Goal: Task Accomplishment & Management: Manage account settings

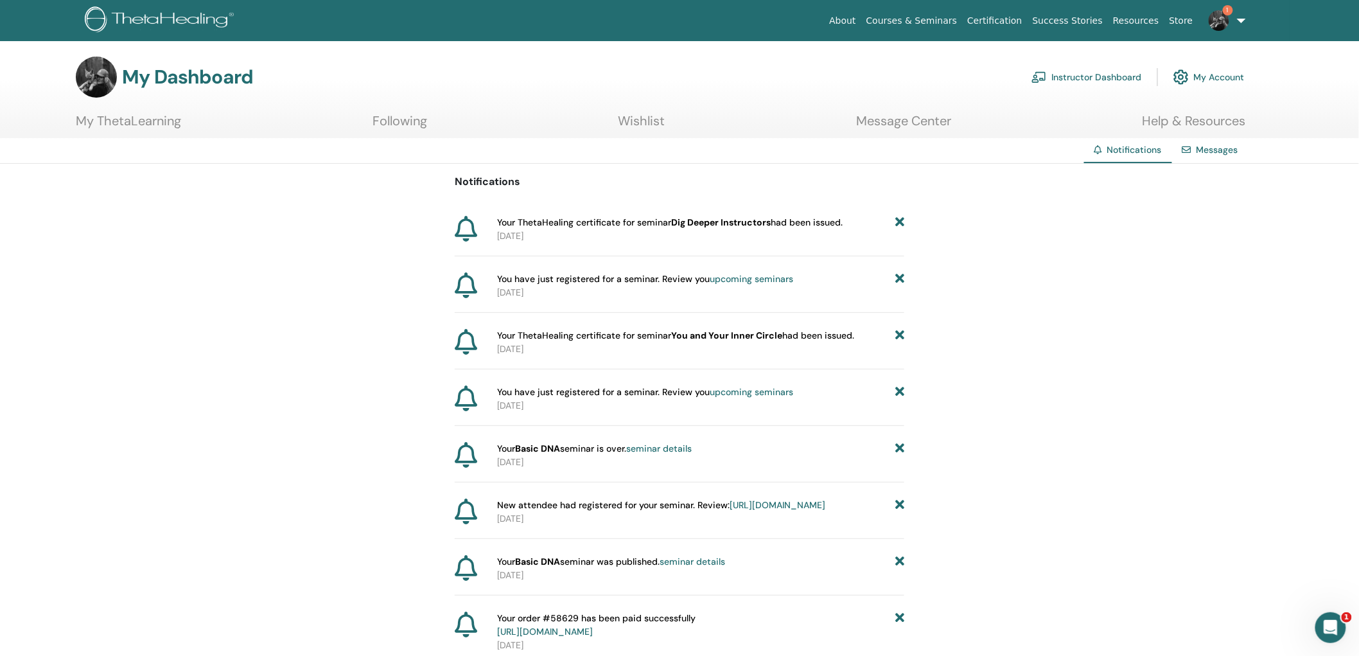
click at [1099, 77] on link "Instructor Dashboard" at bounding box center [1086, 77] width 110 height 28
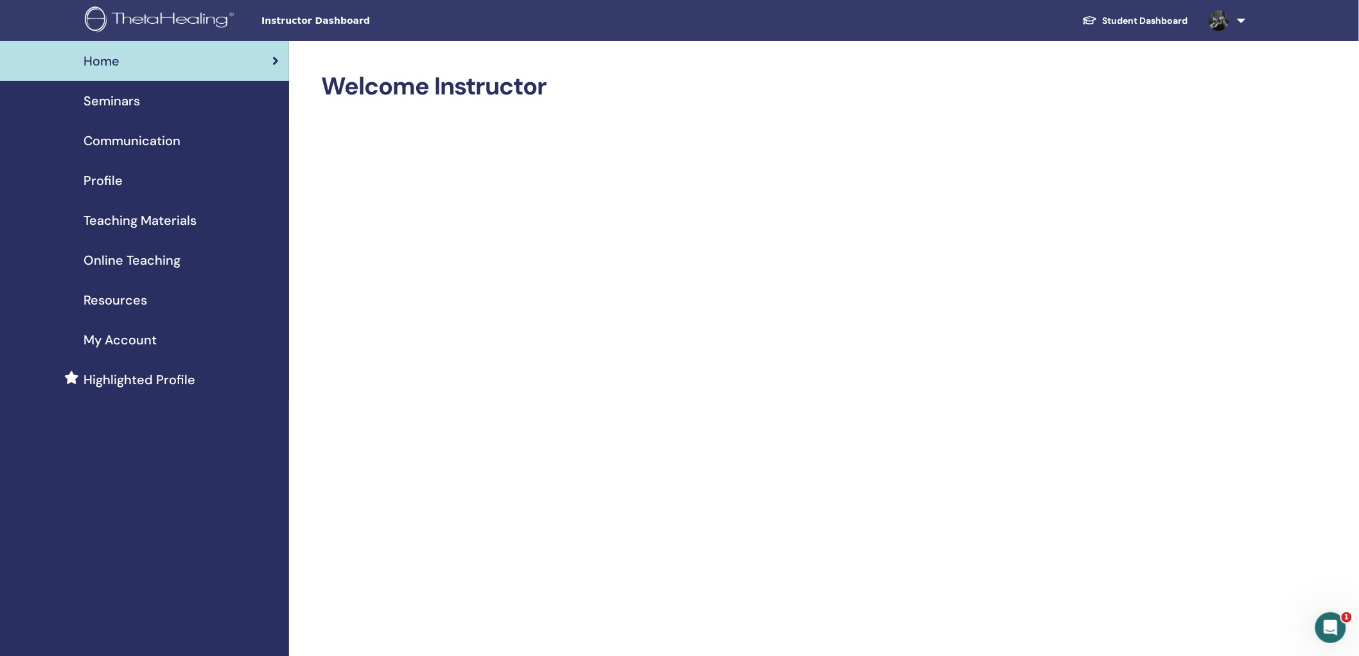
click at [118, 96] on span "Seminars" at bounding box center [111, 100] width 57 height 19
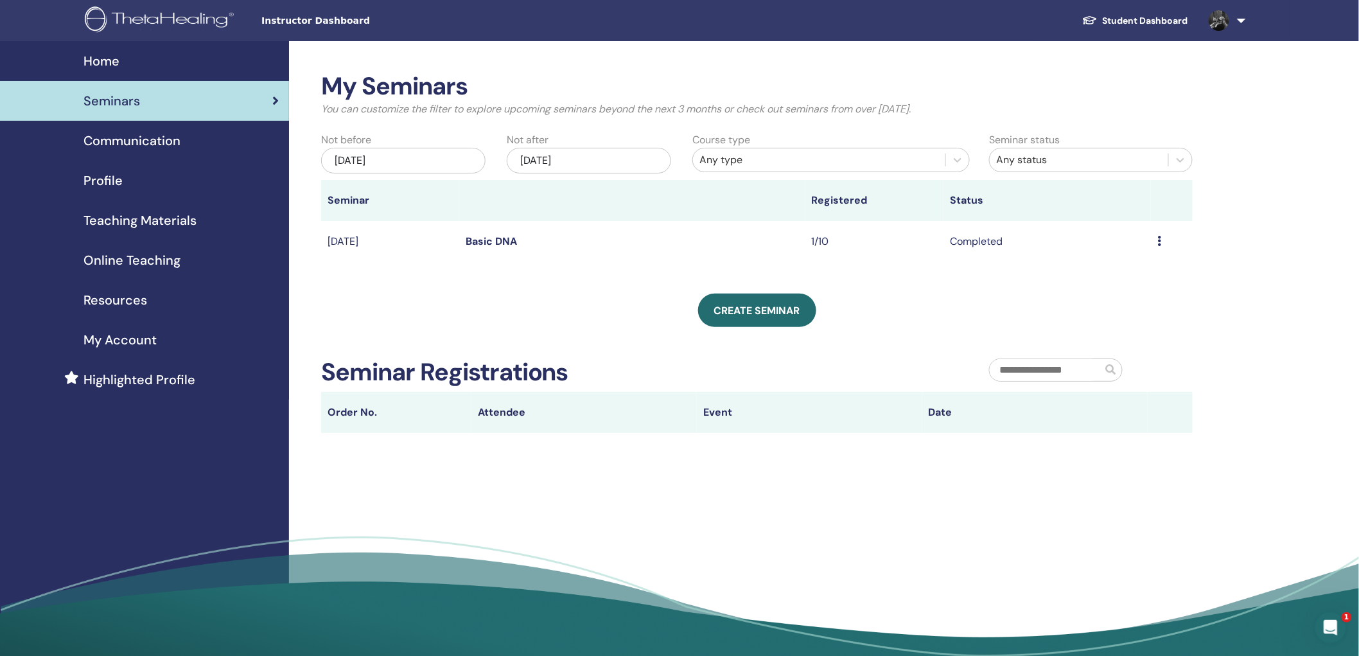
click at [408, 159] on div "May/27, 2025" at bounding box center [403, 161] width 164 height 26
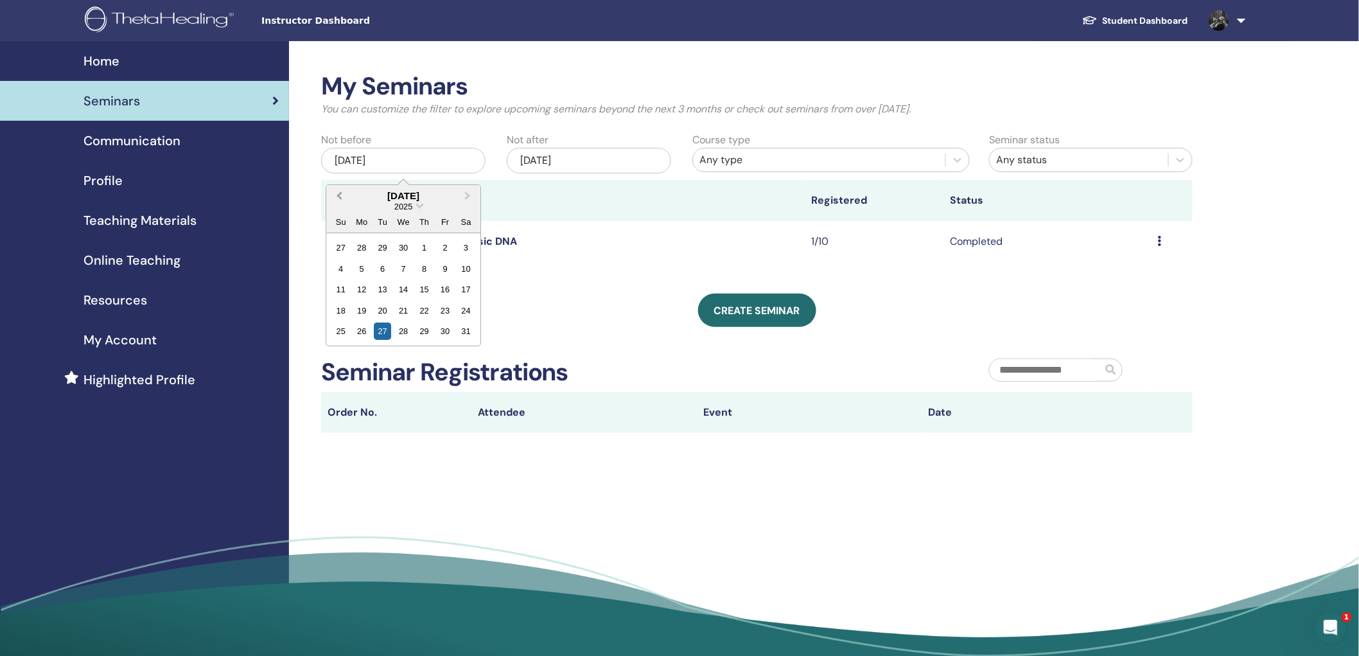
click at [336, 194] on button "Previous Month" at bounding box center [337, 196] width 21 height 21
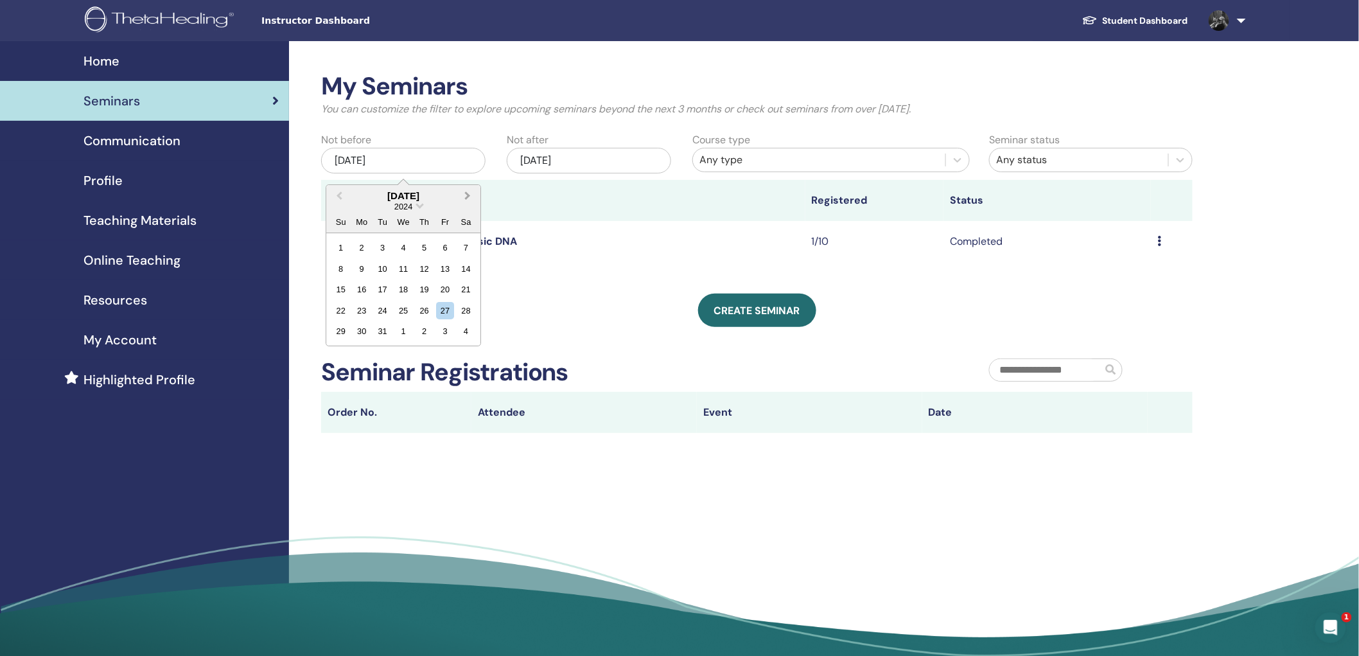
click at [470, 196] on button "Next Month" at bounding box center [468, 196] width 21 height 21
click at [404, 244] on div "1" at bounding box center [403, 247] width 17 height 17
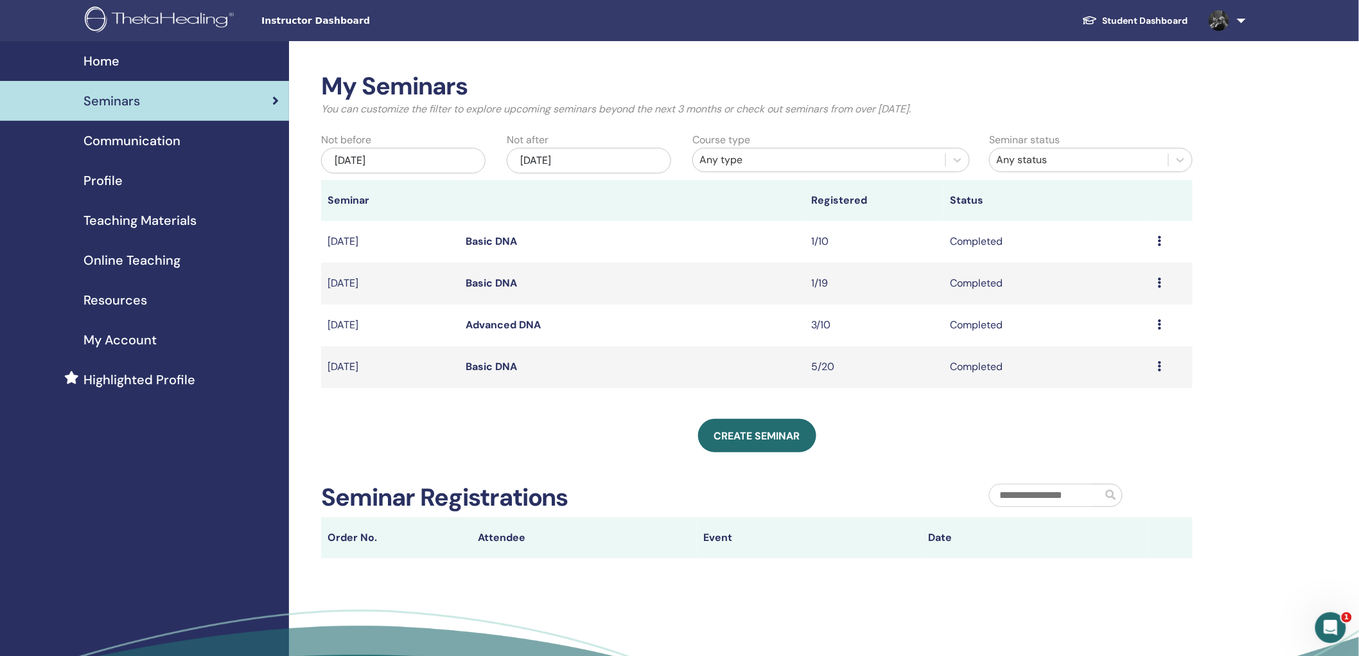
click at [747, 159] on div "Any type" at bounding box center [818, 159] width 239 height 15
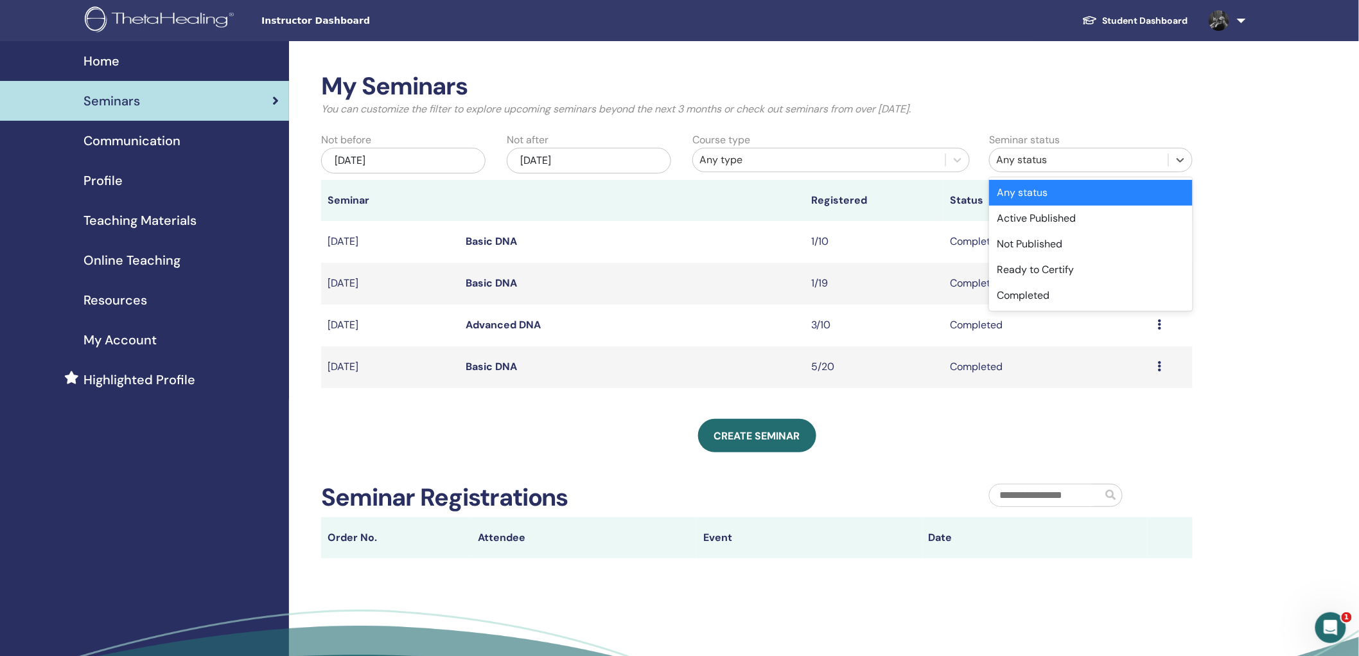
click at [1065, 161] on div "Any status" at bounding box center [1079, 159] width 166 height 15
click at [1291, 290] on div "My Seminars You can customize the filter to explore upcoming seminars beyond th…" at bounding box center [798, 389] width 1019 height 697
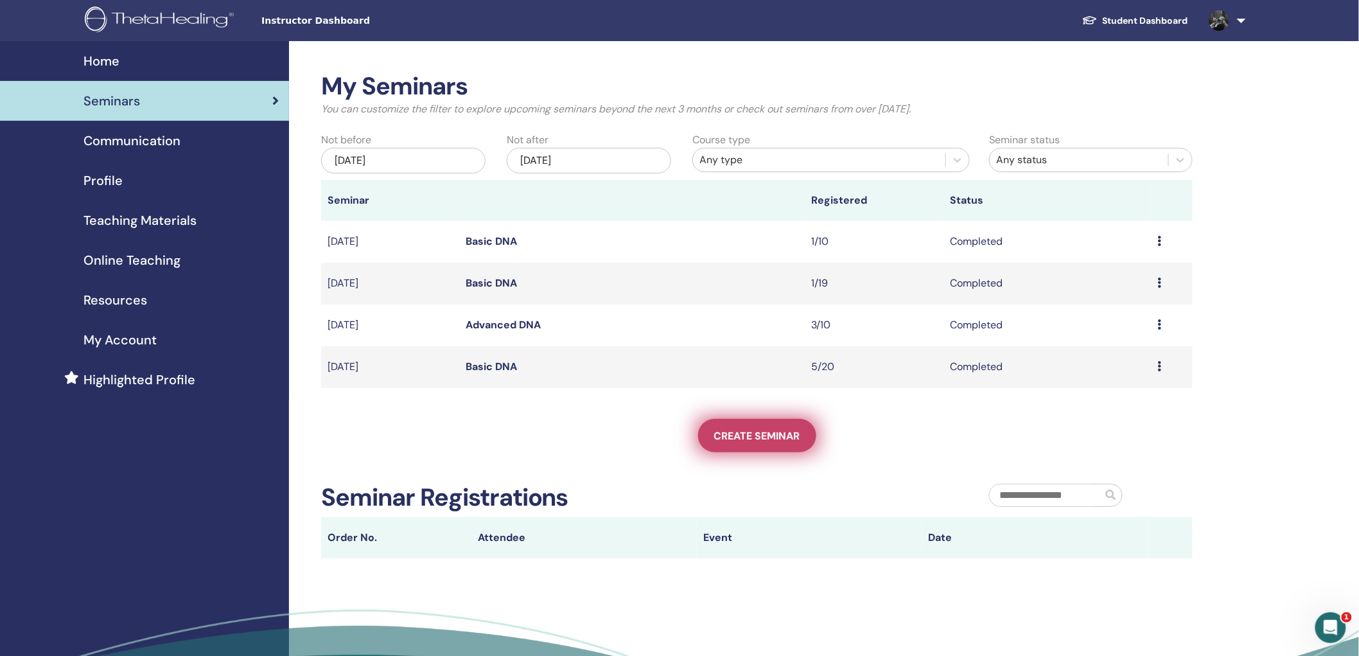
click at [731, 433] on span "Create seminar" at bounding box center [757, 435] width 86 height 13
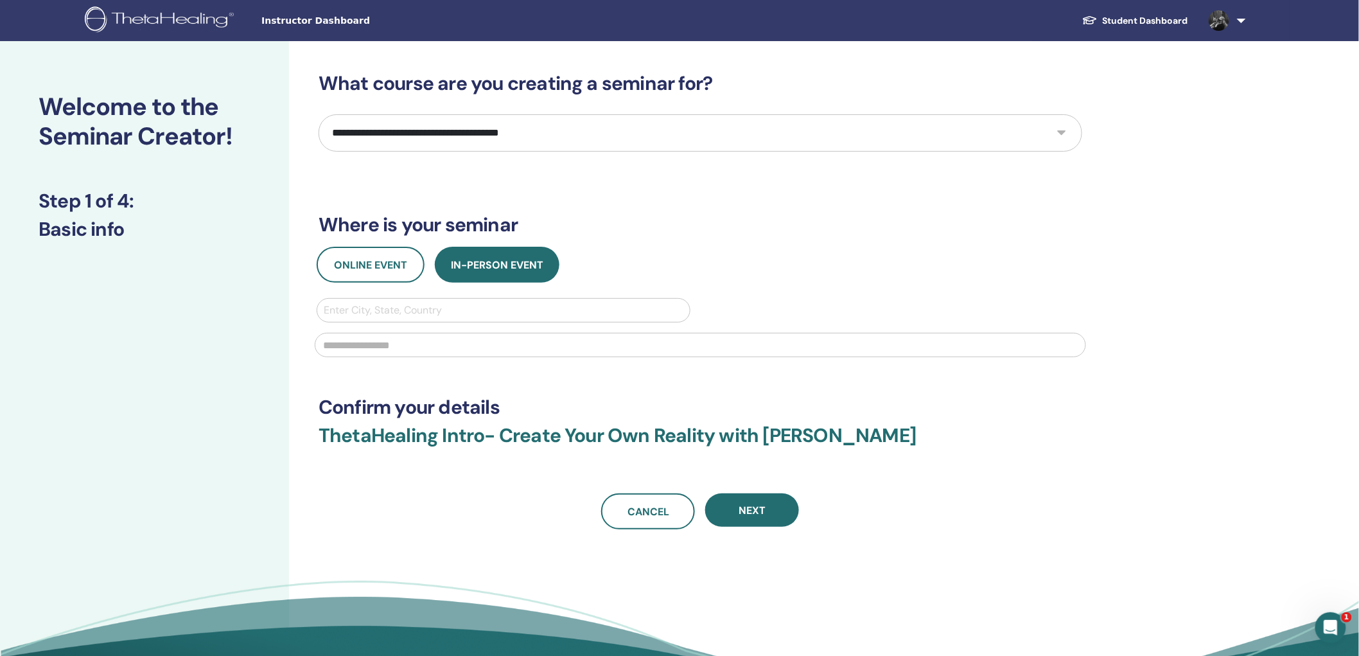
click at [418, 138] on select "**********" at bounding box center [699, 132] width 763 height 37
select select "**"
click at [318, 114] on select "**********" at bounding box center [699, 132] width 763 height 37
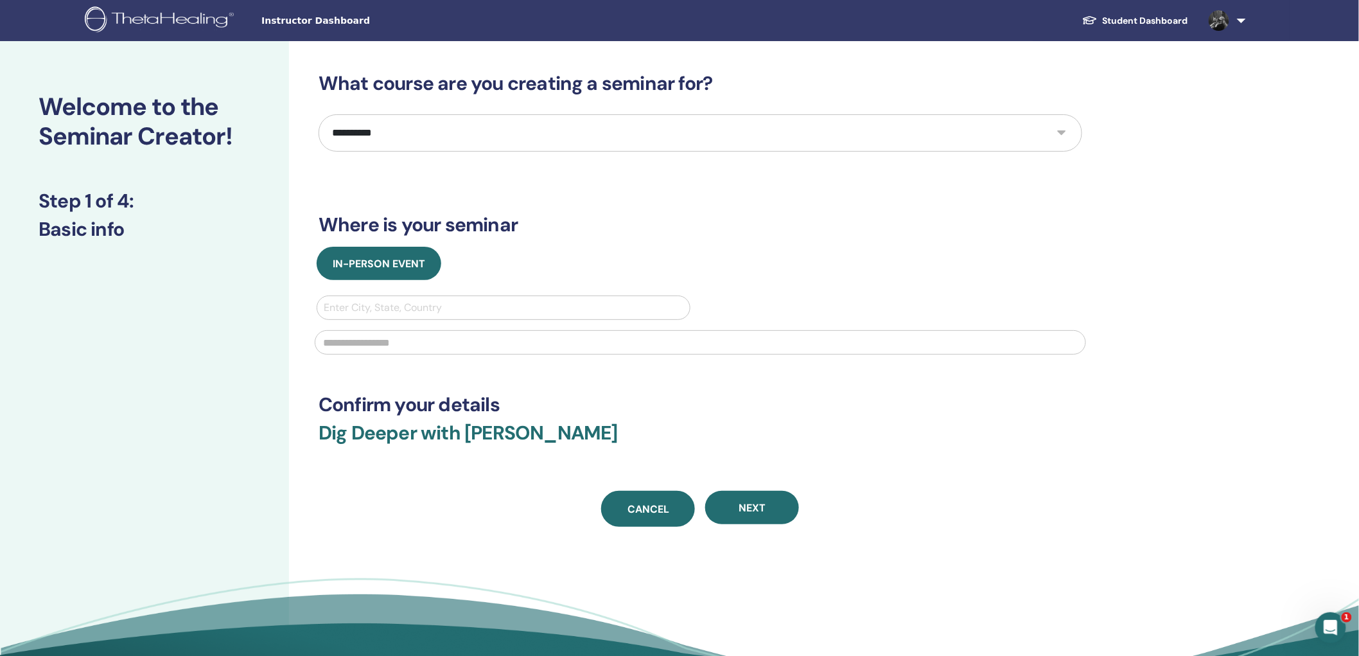
click at [630, 508] on span "Cancel" at bounding box center [648, 508] width 42 height 13
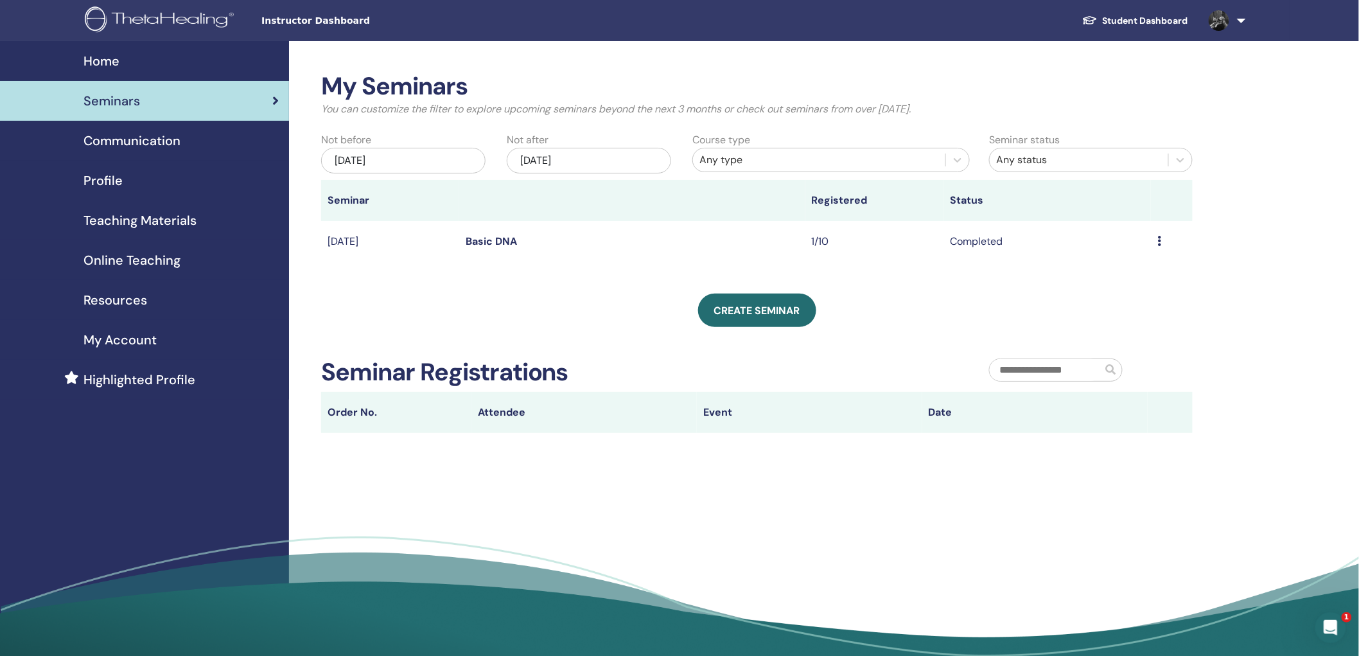
click at [130, 257] on span "Online Teaching" at bounding box center [131, 259] width 97 height 19
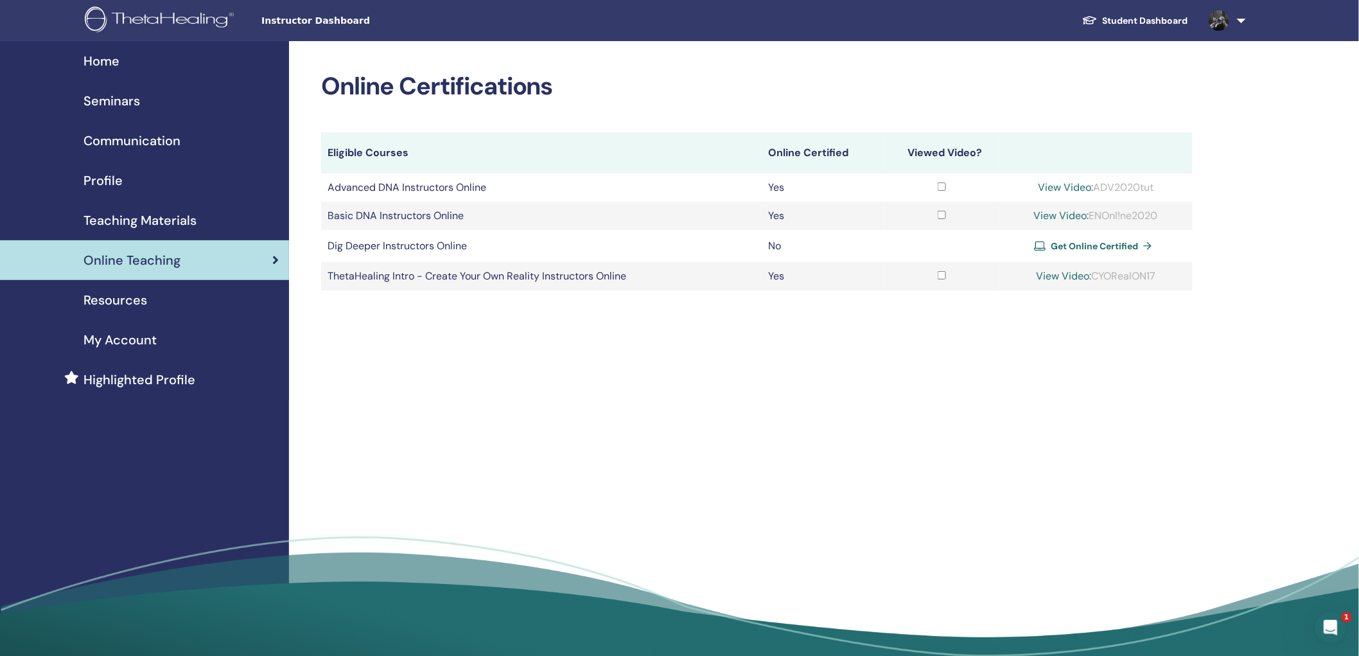
click at [1093, 242] on span "Get Online Certified" at bounding box center [1093, 246] width 87 height 12
click at [117, 101] on span "Seminars" at bounding box center [111, 100] width 57 height 19
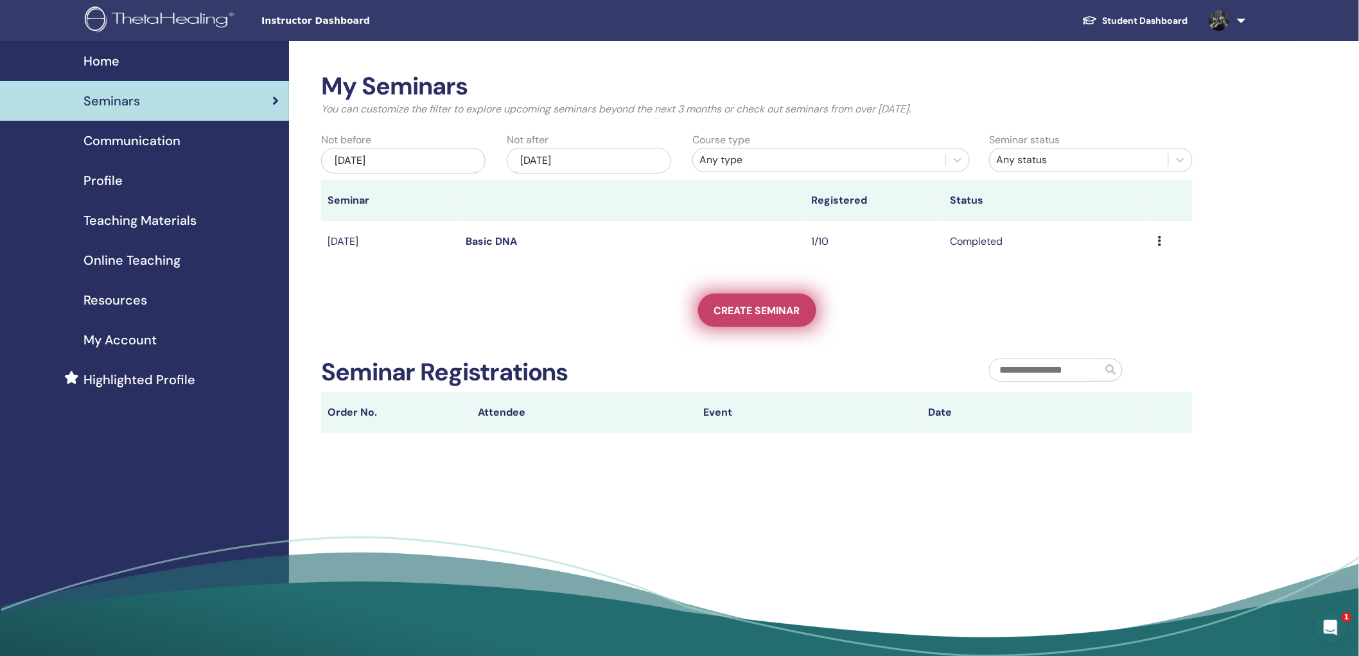
click at [754, 306] on span "Create seminar" at bounding box center [757, 310] width 86 height 13
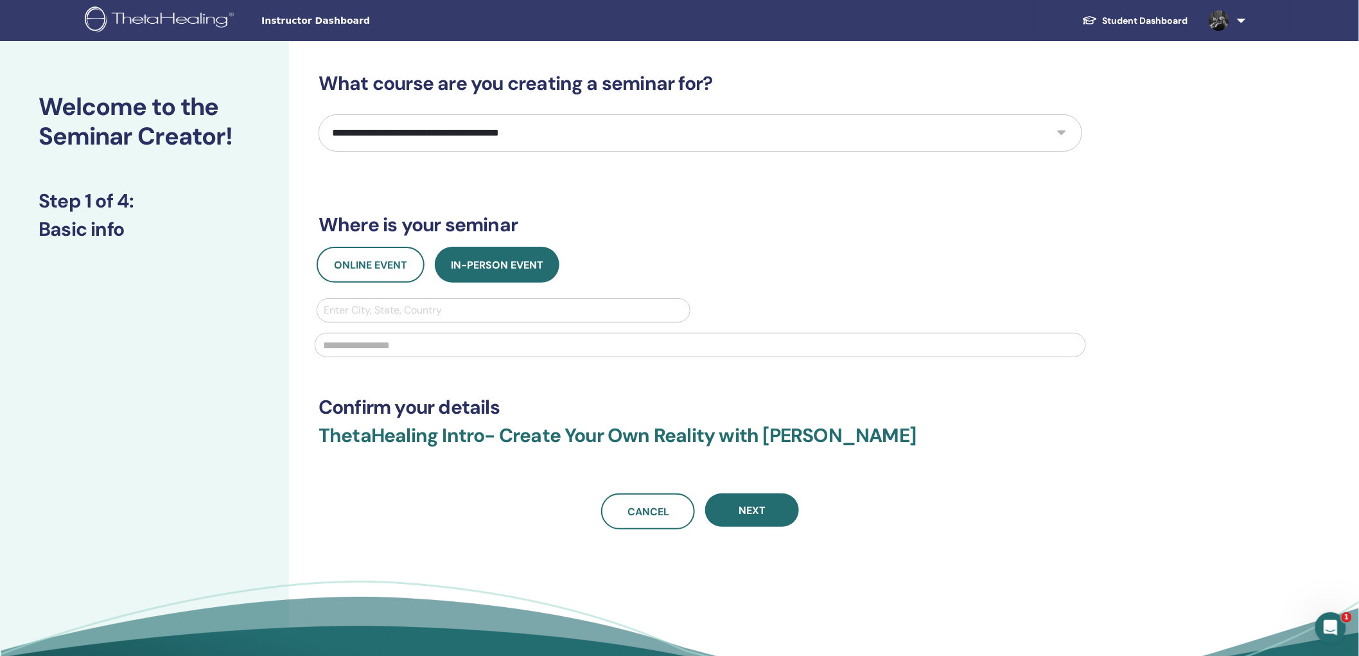
click at [428, 133] on select "**********" at bounding box center [699, 132] width 763 height 37
select select "*"
click at [318, 114] on select "**********" at bounding box center [699, 132] width 763 height 37
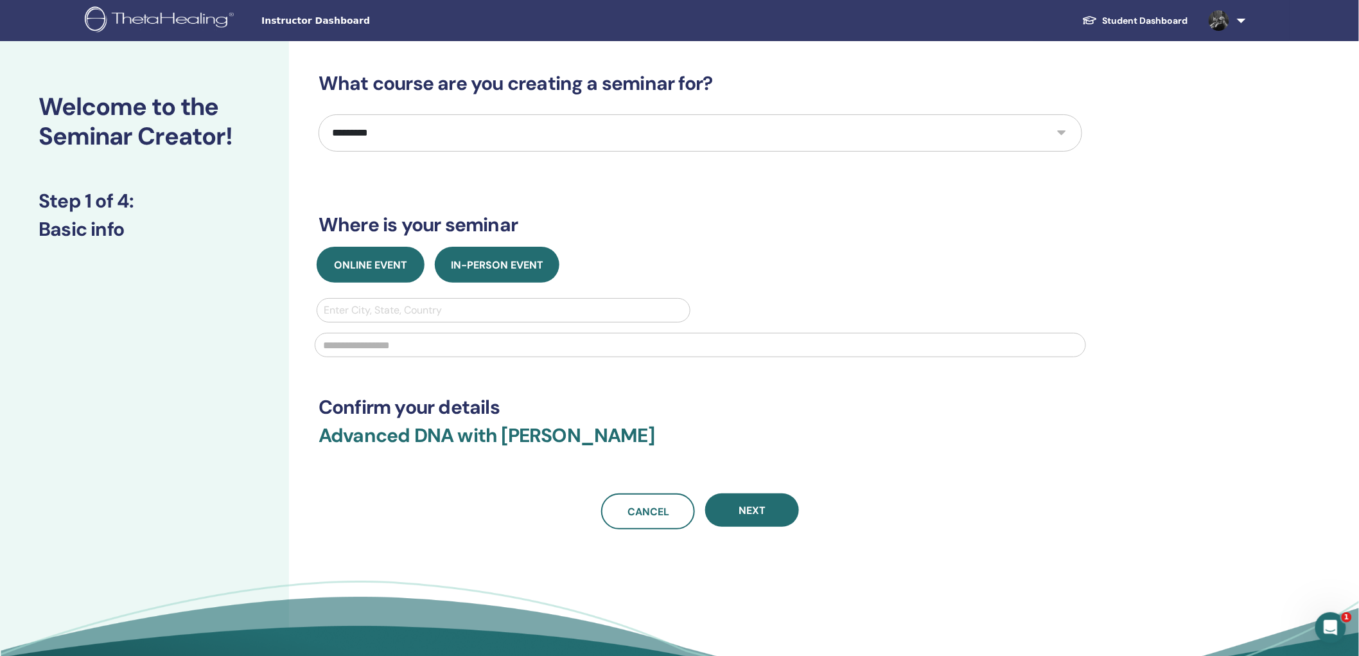
click at [381, 265] on span "Online Event" at bounding box center [370, 264] width 73 height 13
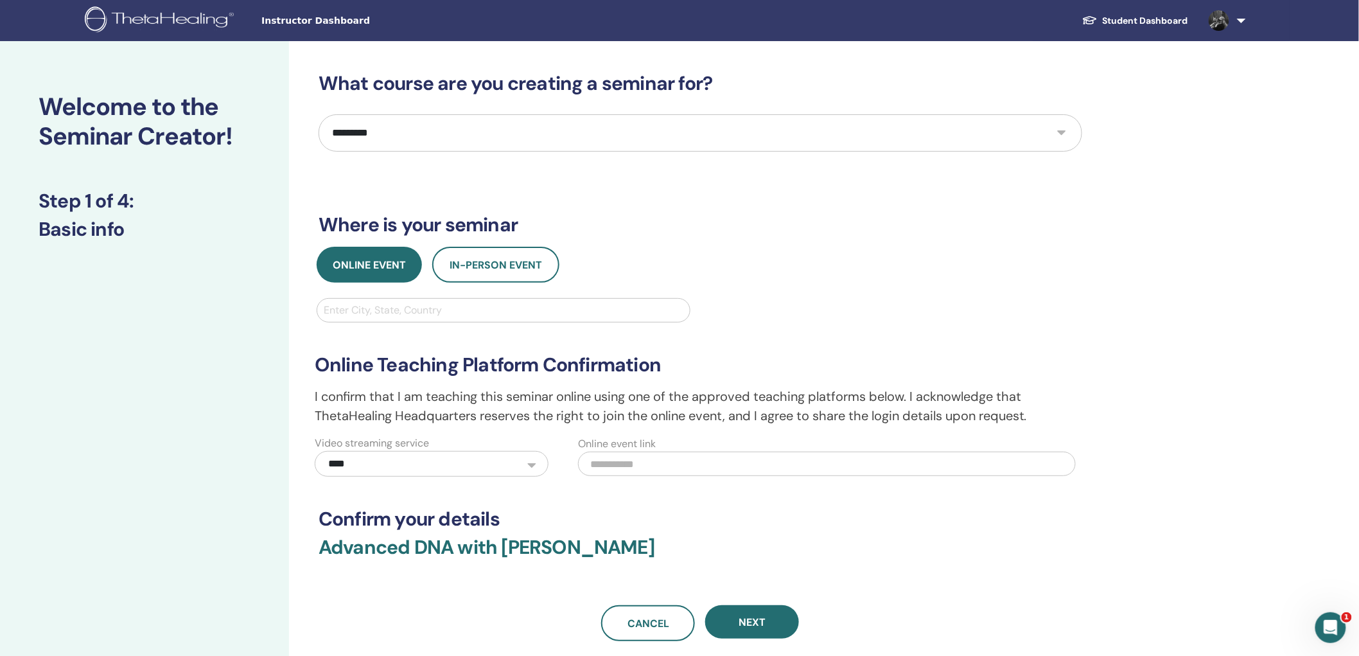
click at [408, 313] on div at bounding box center [504, 310] width 360 height 18
type input "********"
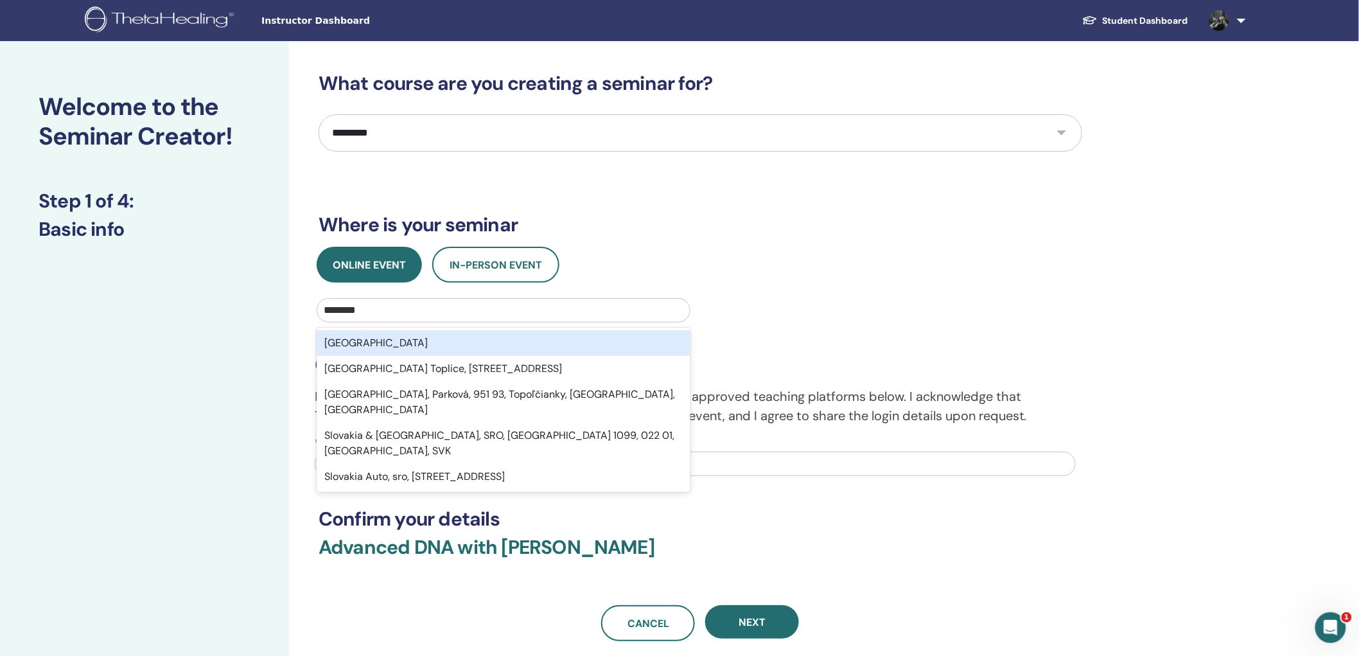
click at [394, 340] on div "Slovakia" at bounding box center [504, 343] width 374 height 26
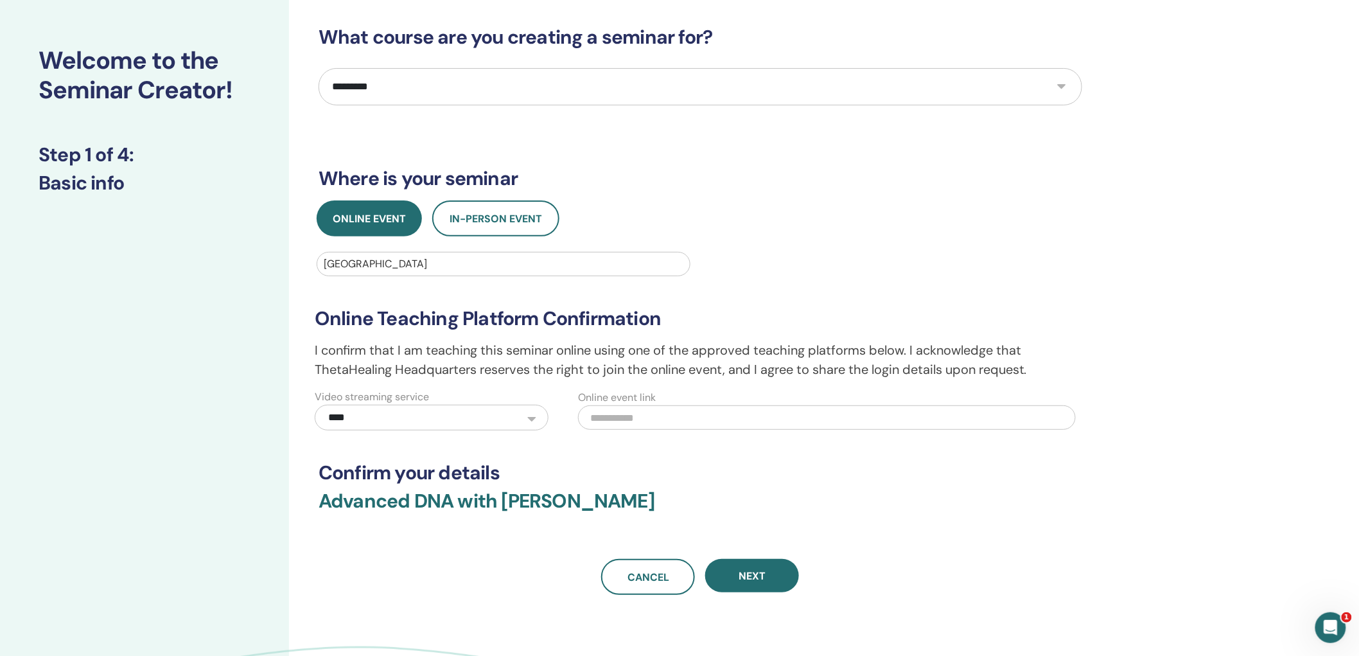
scroll to position [143, 0]
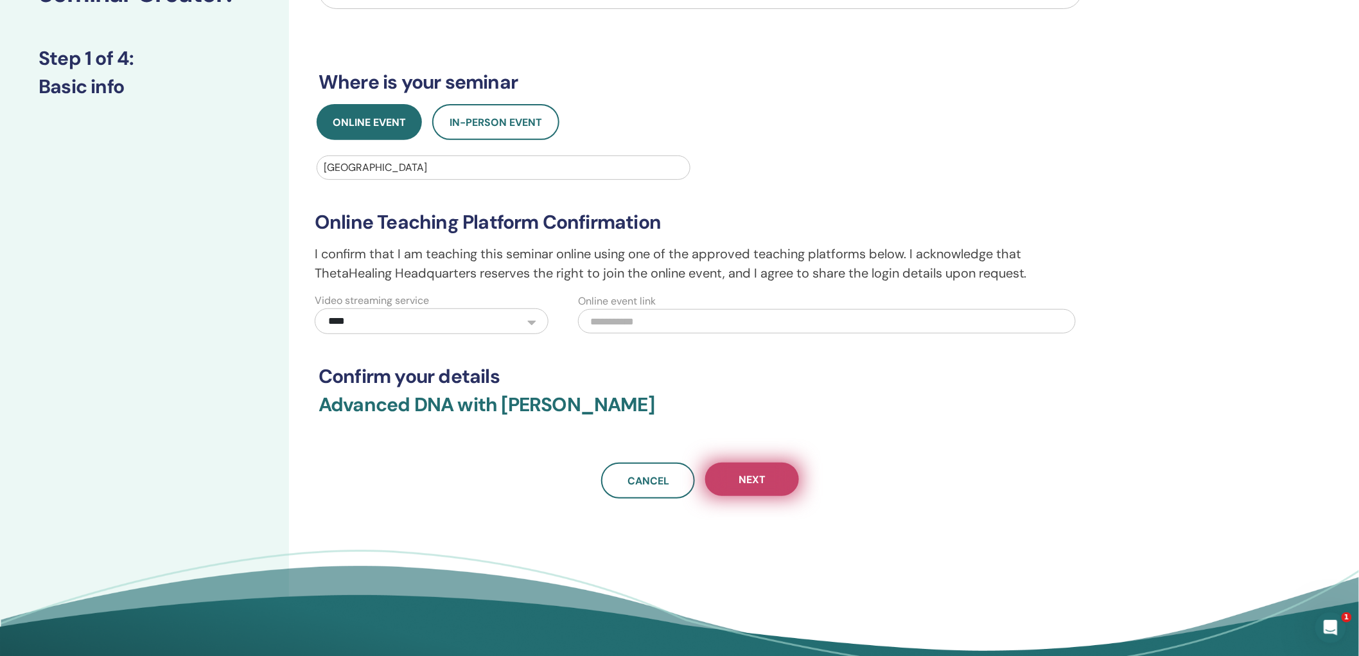
click at [754, 478] on span "Next" at bounding box center [751, 479] width 27 height 13
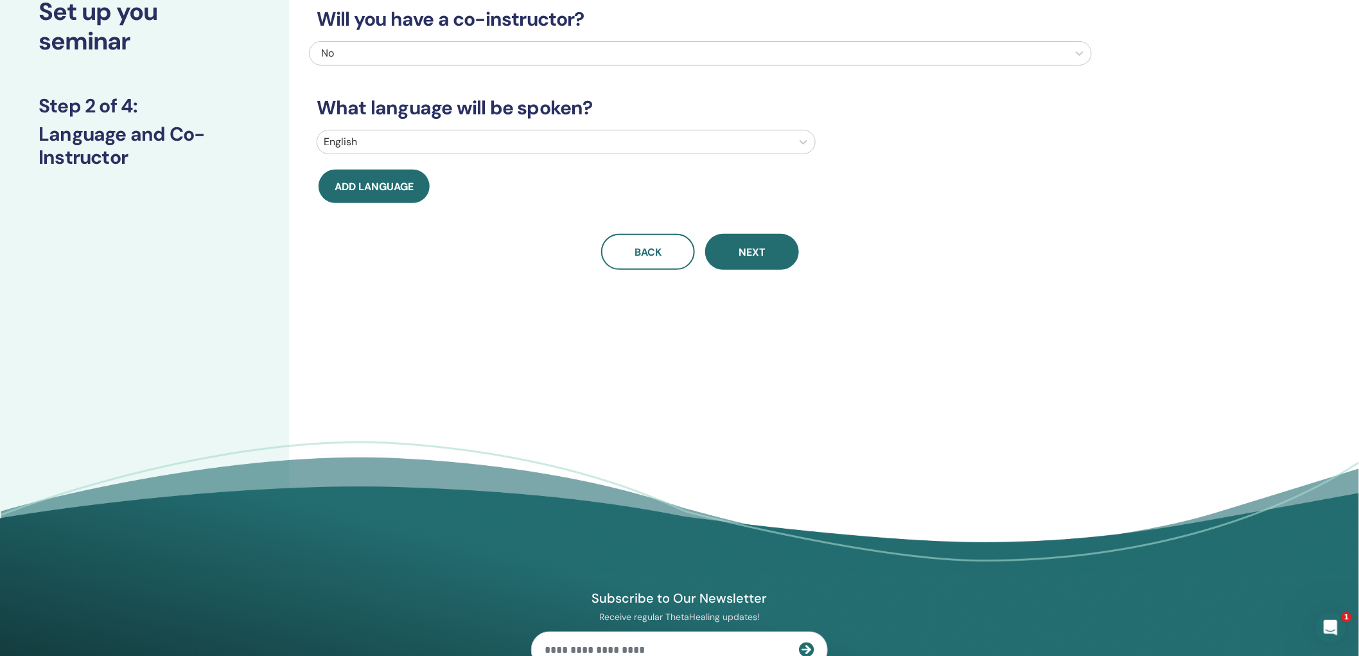
scroll to position [0, 0]
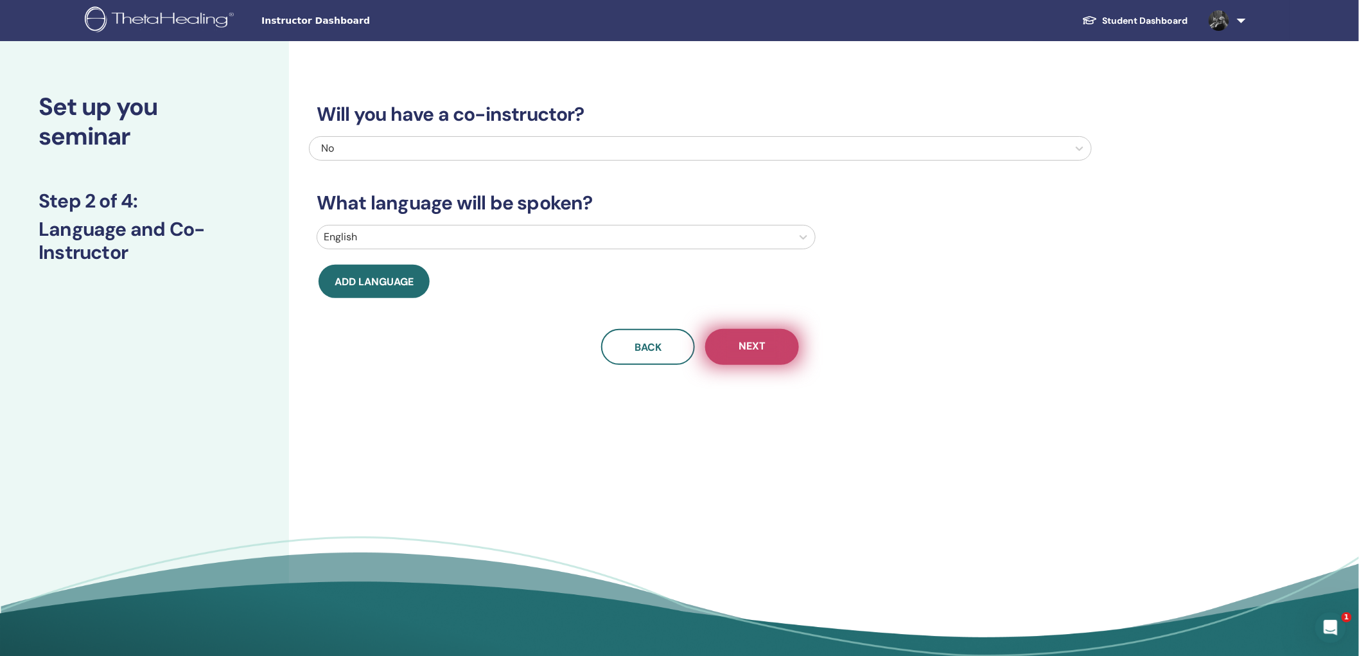
click at [740, 344] on span "Next" at bounding box center [751, 347] width 27 height 16
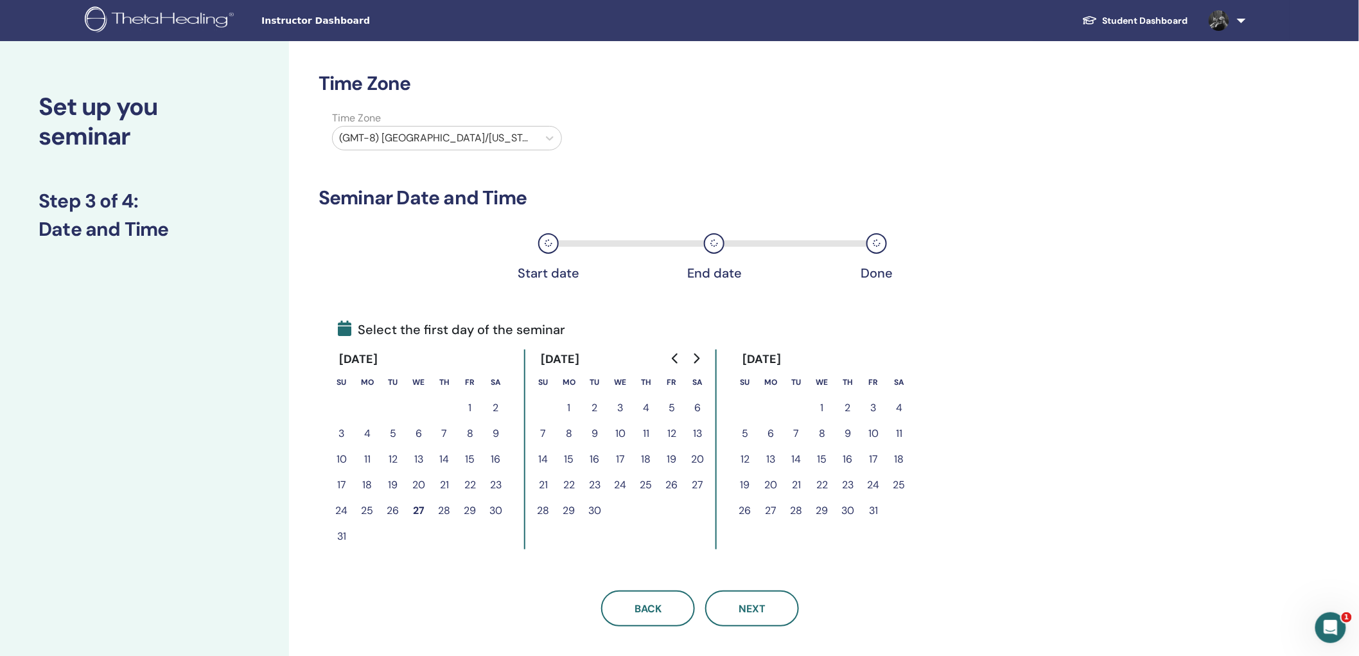
click at [874, 458] on button "17" at bounding box center [873, 459] width 26 height 26
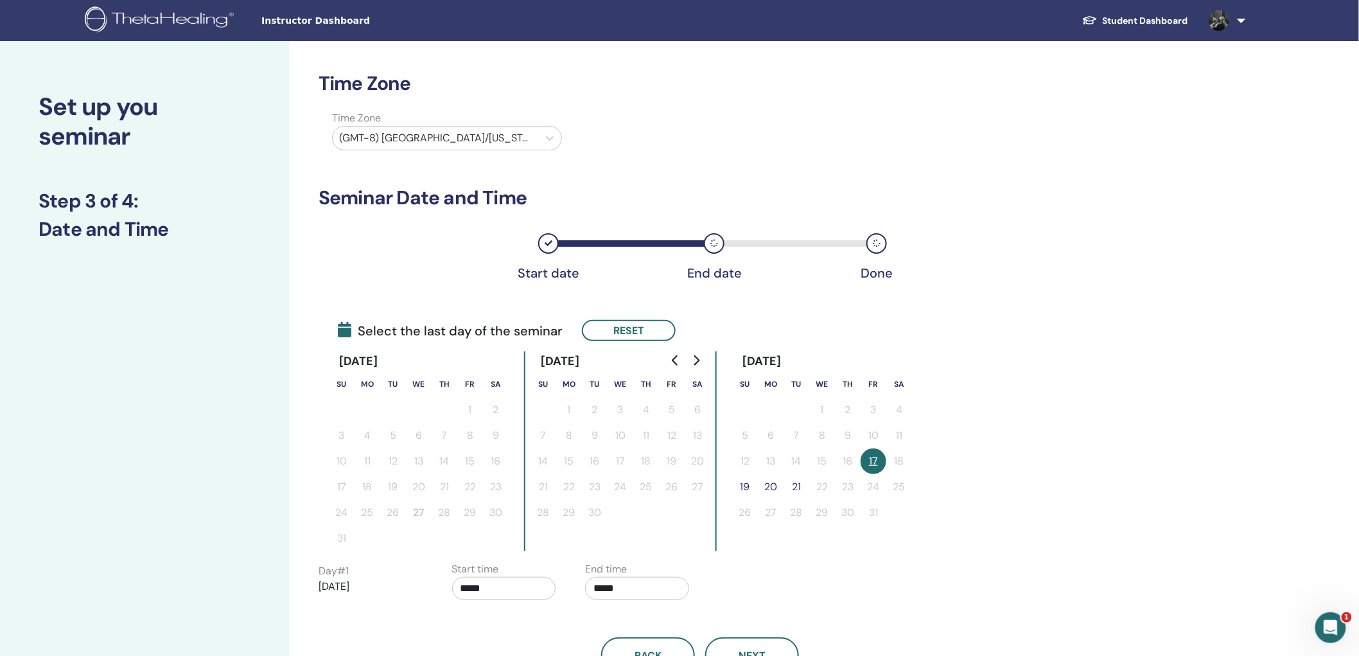
click at [744, 480] on button "19" at bounding box center [745, 487] width 26 height 26
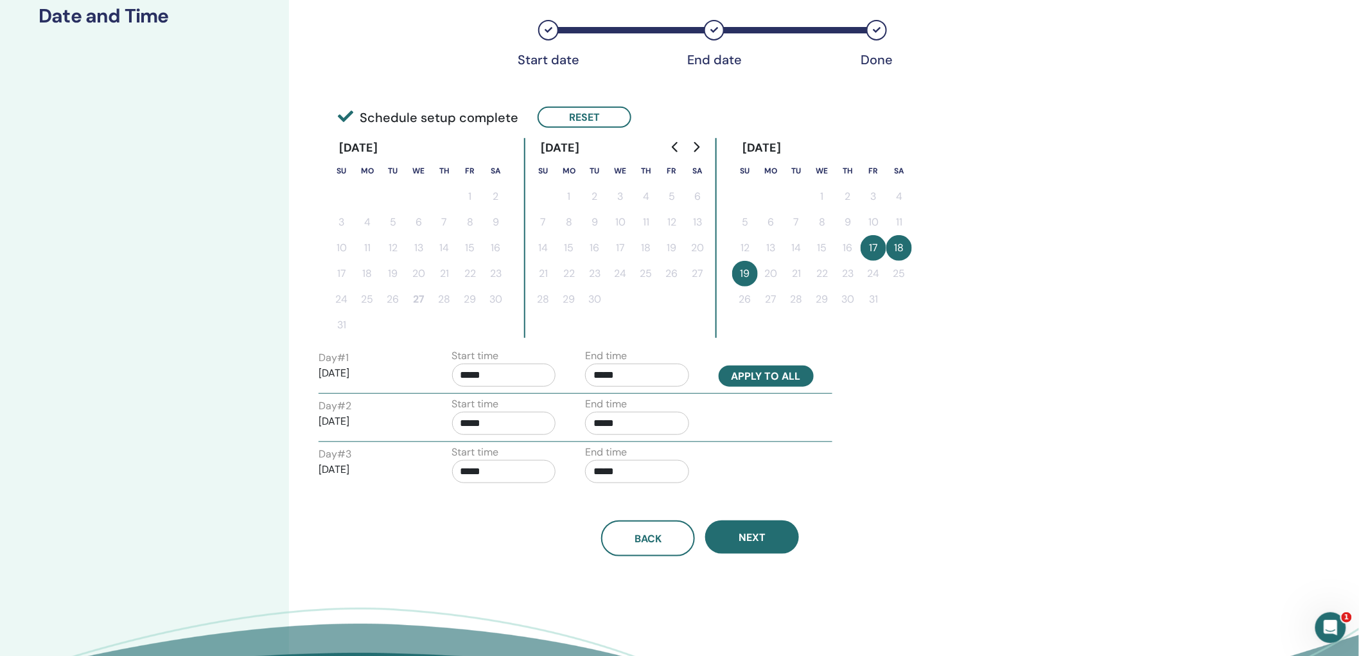
scroll to position [214, 0]
click at [496, 371] on input "*****" at bounding box center [504, 374] width 104 height 23
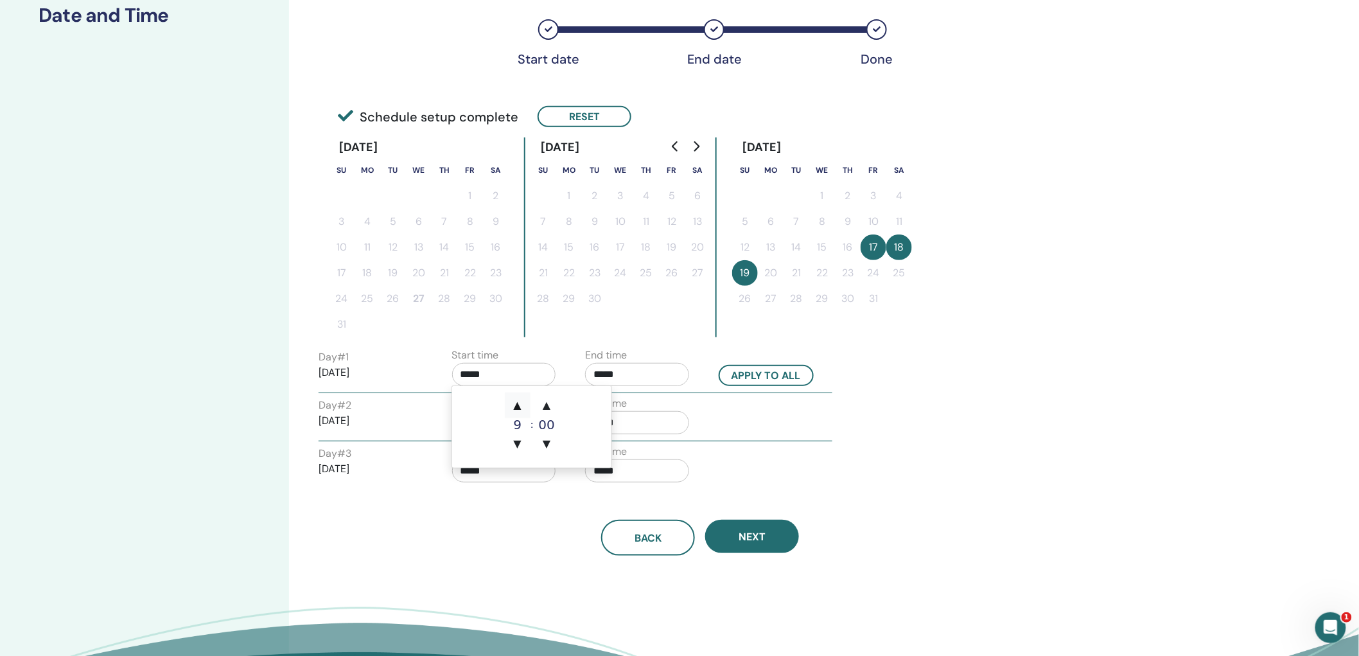
click at [515, 401] on span "▲" at bounding box center [518, 405] width 26 height 26
type input "*****"
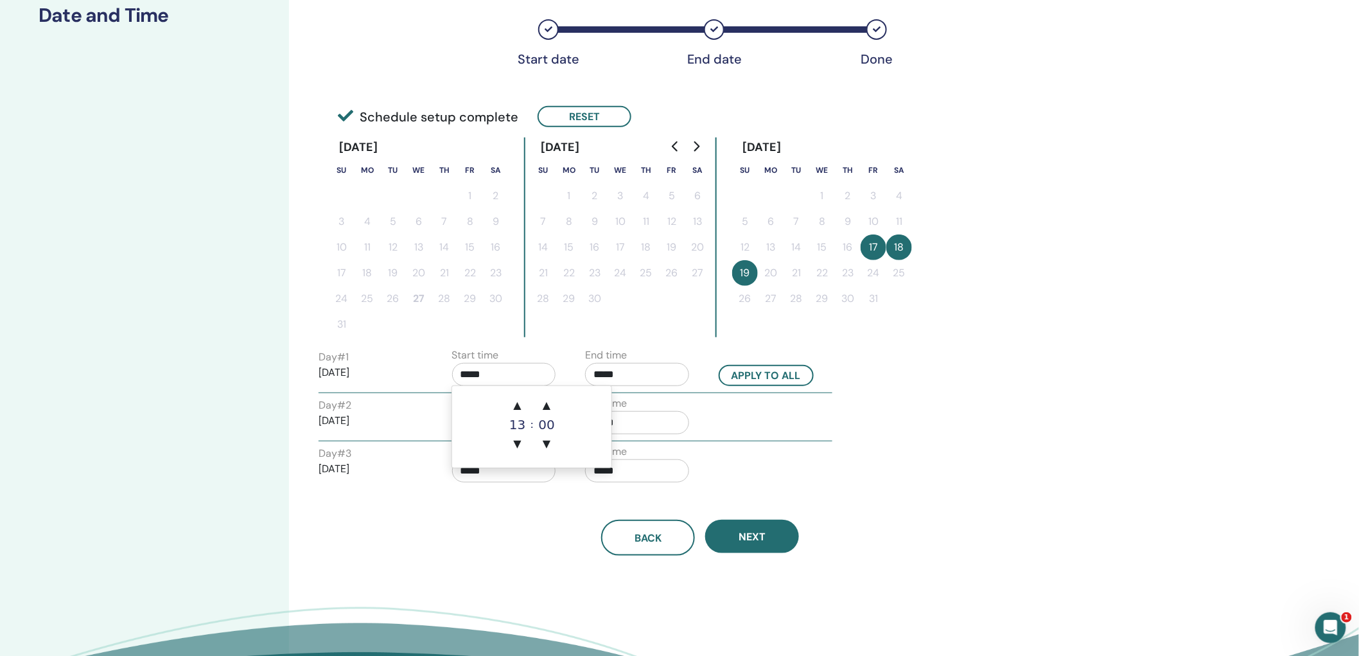
click at [631, 374] on input "*****" at bounding box center [637, 374] width 104 height 23
click at [653, 406] on span "▲" at bounding box center [651, 405] width 26 height 26
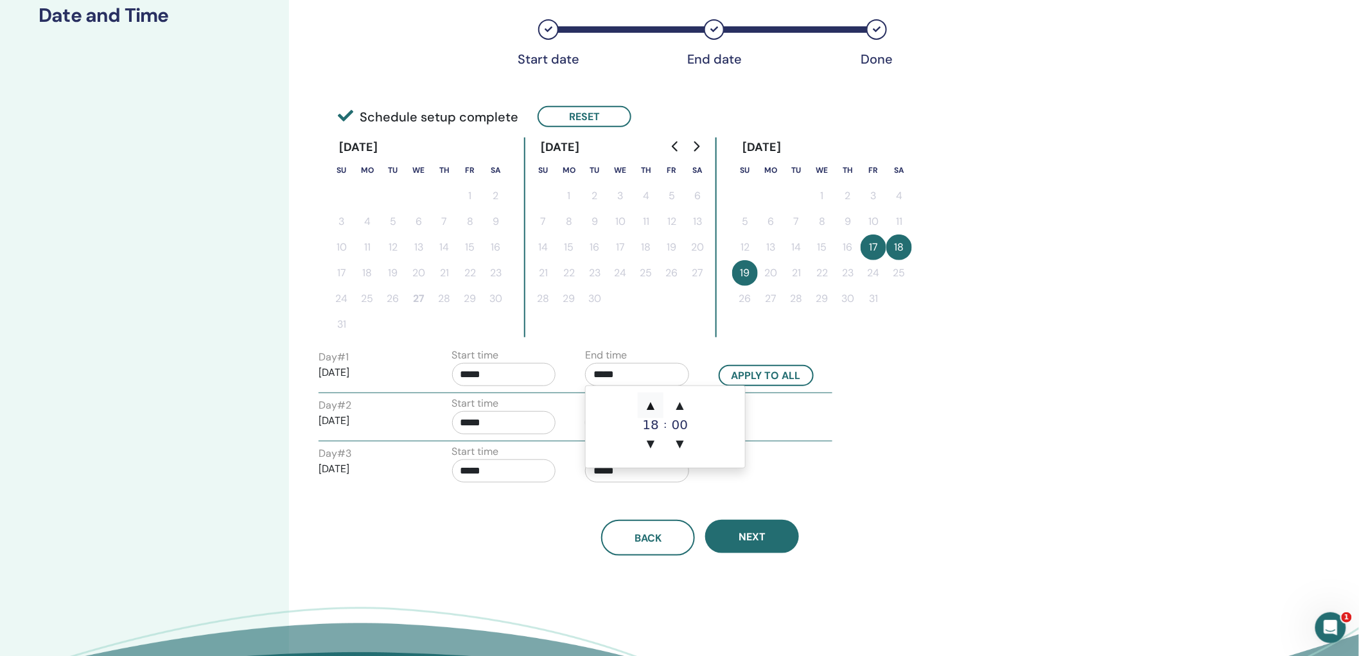
type input "*****"
click at [904, 464] on div "Day # 1 2025/10/17 Start time ***** End time ***** Apply to all Day # 2 2025/10…" at bounding box center [699, 417] width 763 height 141
click at [637, 420] on input "*****" at bounding box center [637, 422] width 104 height 23
click at [656, 457] on span "▲" at bounding box center [651, 453] width 26 height 26
type input "*****"
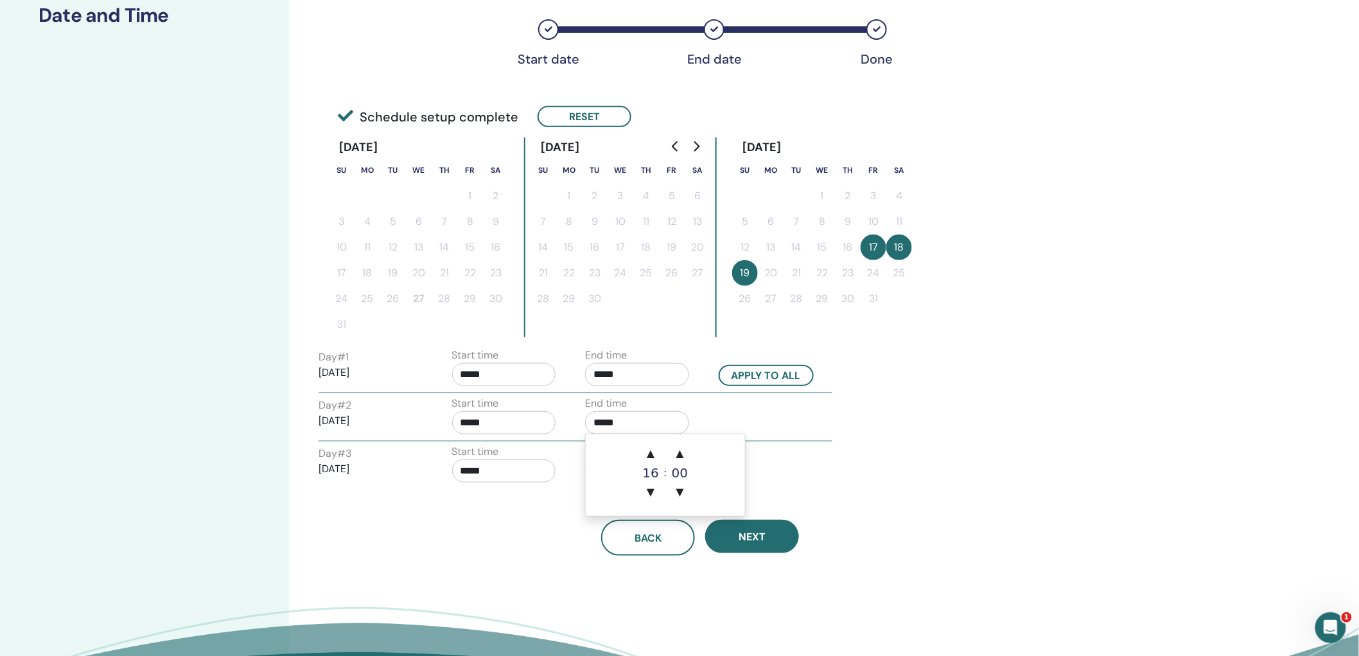
click at [538, 500] on div "Back Next" at bounding box center [700, 522] width 783 height 67
click at [604, 467] on input "*****" at bounding box center [637, 470] width 104 height 23
click at [647, 499] on span "▲" at bounding box center [651, 502] width 26 height 26
type input "*****"
click at [547, 509] on div "Back Next" at bounding box center [700, 522] width 783 height 67
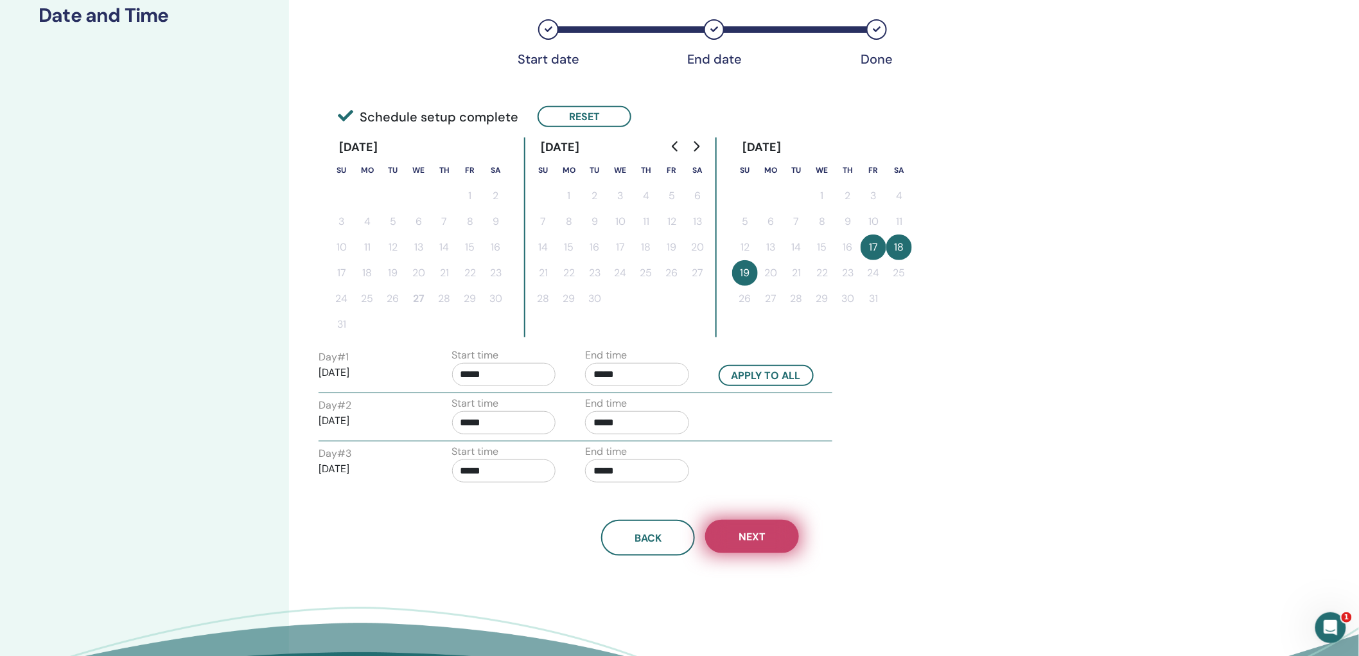
click at [743, 537] on span "Next" at bounding box center [751, 536] width 27 height 13
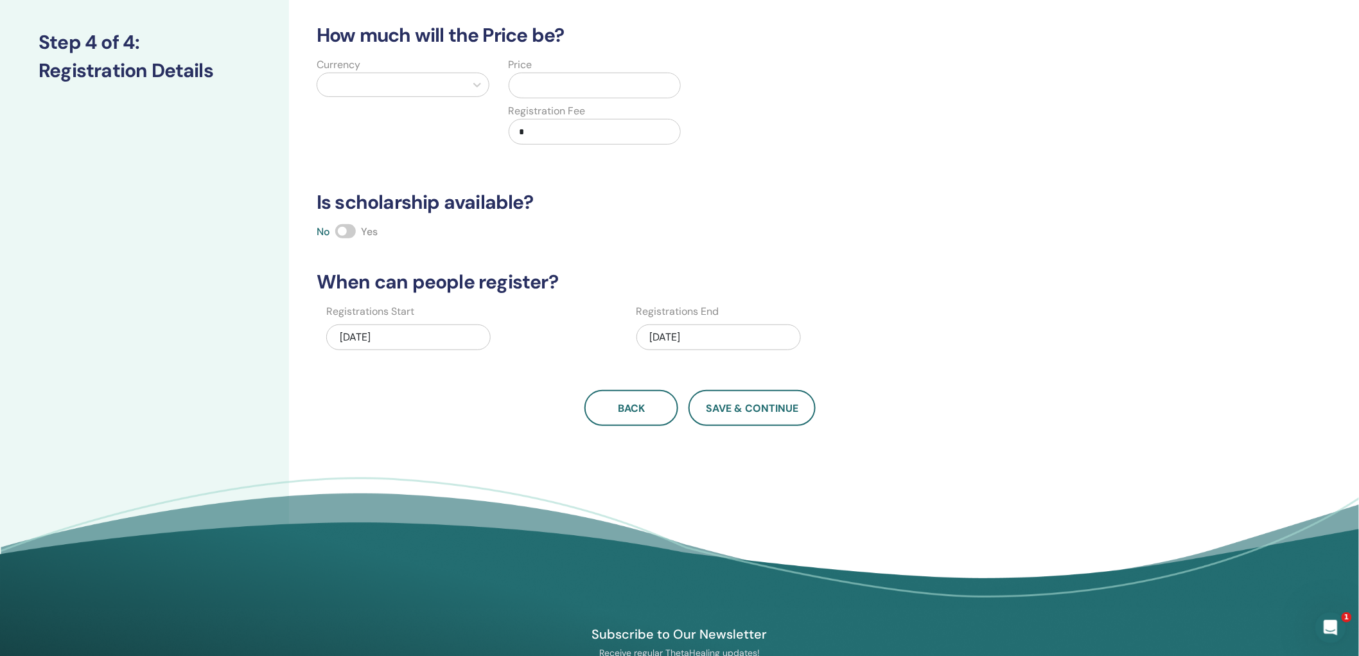
scroll to position [0, 0]
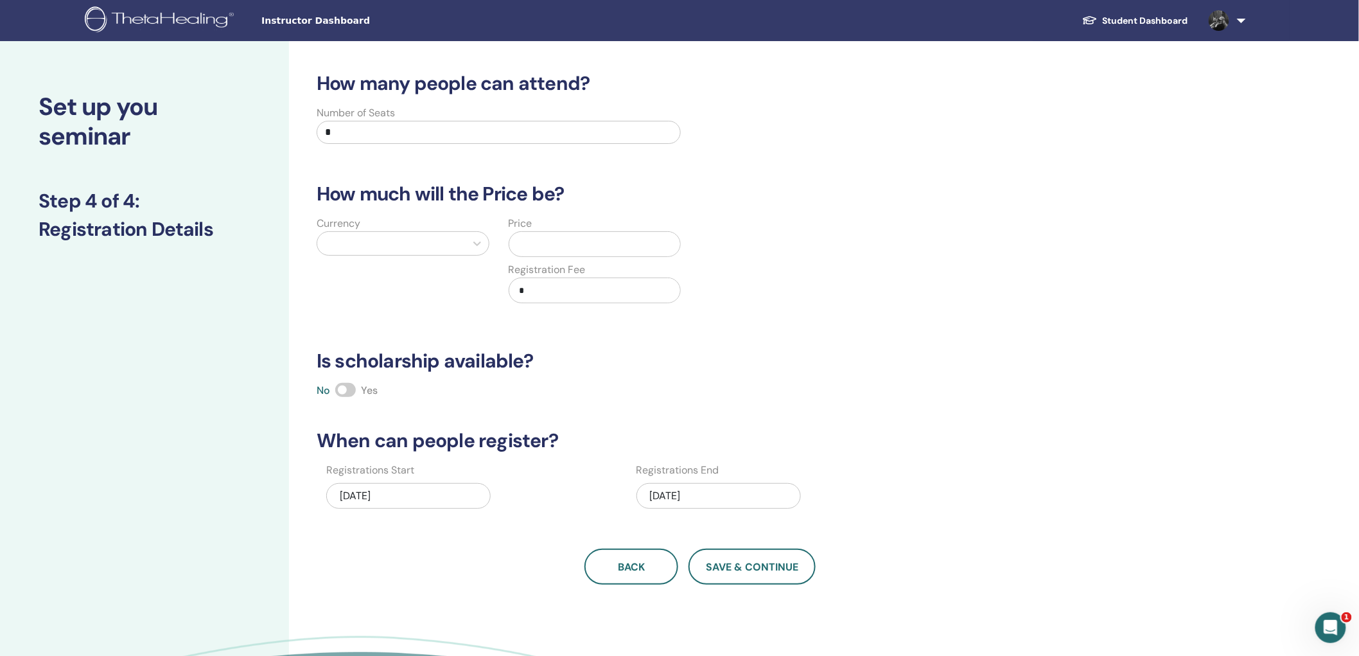
click at [339, 135] on input "*" at bounding box center [499, 132] width 364 height 23
type input "**"
click at [376, 244] on div at bounding box center [391, 243] width 135 height 18
type input "***"
click at [394, 280] on div "Euro (€)" at bounding box center [403, 276] width 173 height 26
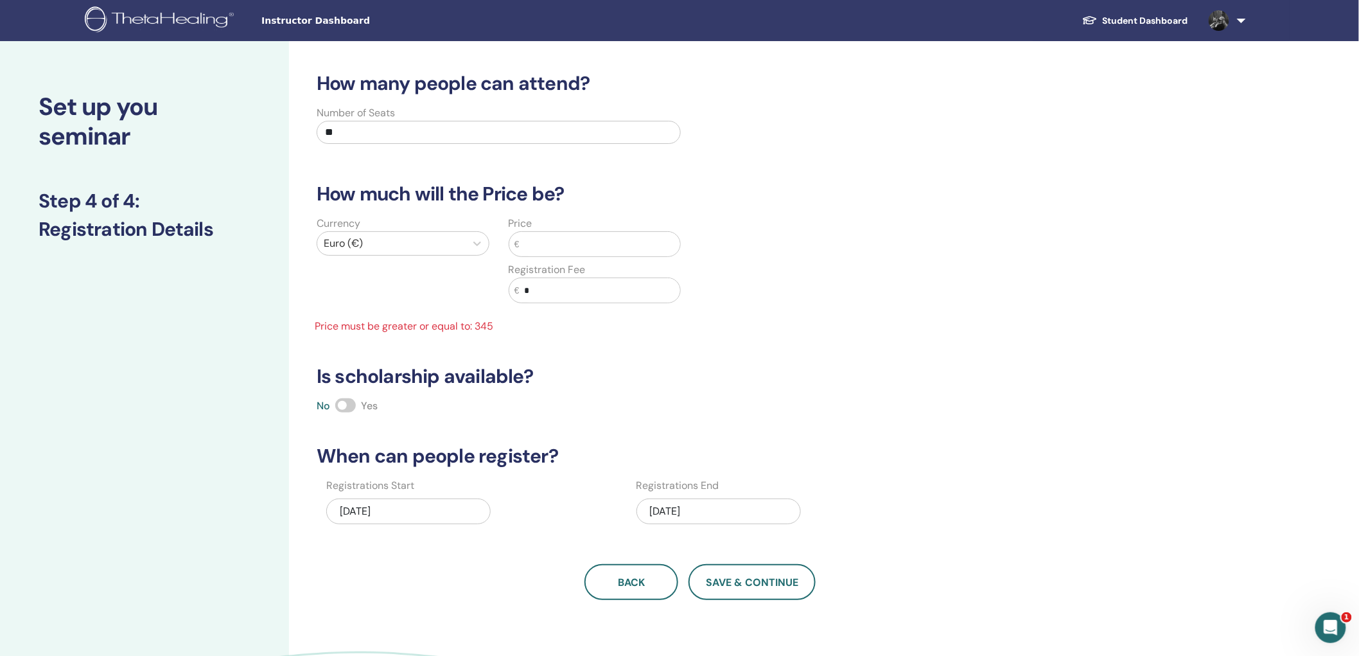
click at [542, 245] on input "text" at bounding box center [599, 244] width 161 height 24
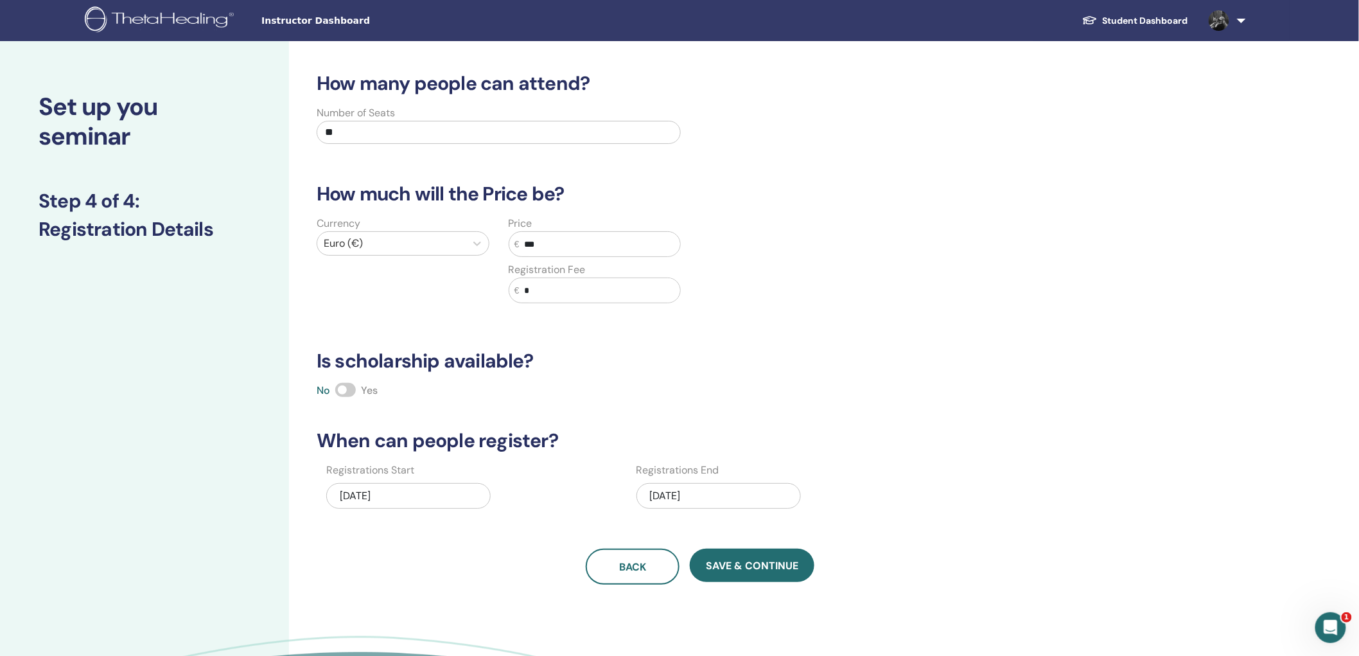
click at [543, 288] on input "*" at bounding box center [599, 290] width 161 height 24
click at [548, 242] on input "***" at bounding box center [599, 244] width 161 height 24
type input "***"
click at [544, 289] on input "*" at bounding box center [599, 290] width 161 height 24
type input "**"
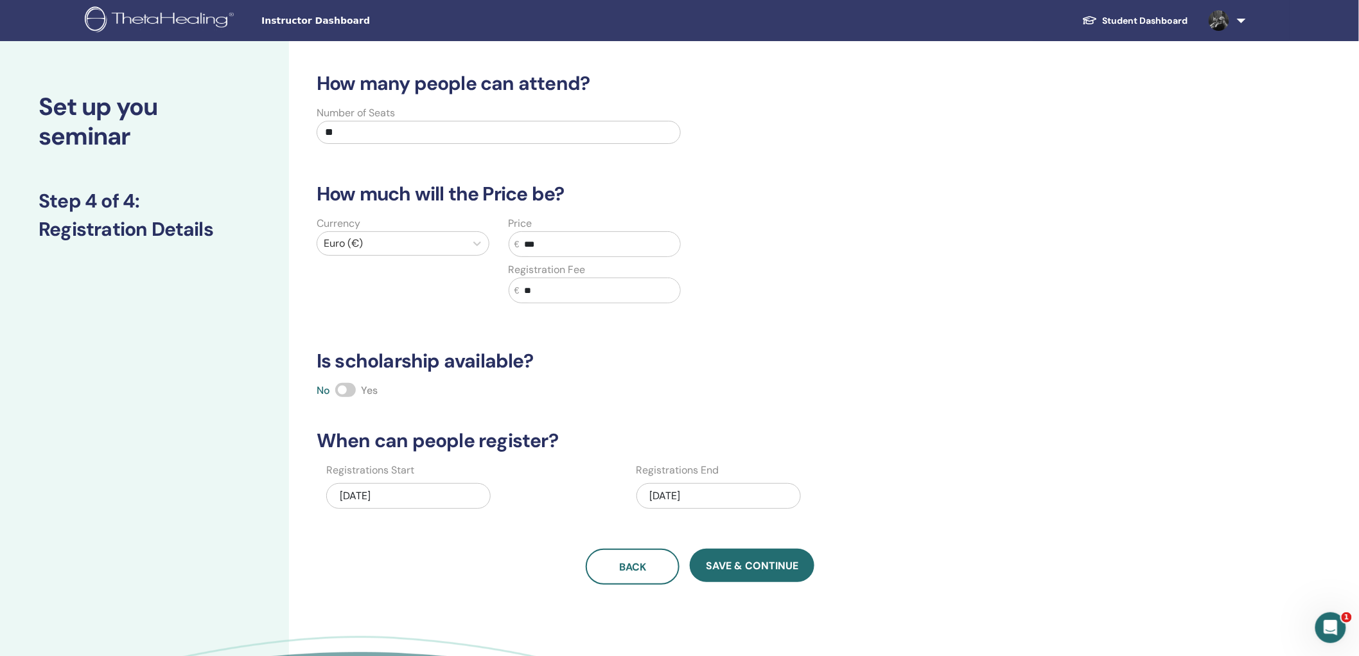
click at [350, 390] on span at bounding box center [345, 390] width 21 height 14
click at [422, 498] on div "08/27/2025" at bounding box center [408, 496] width 164 height 26
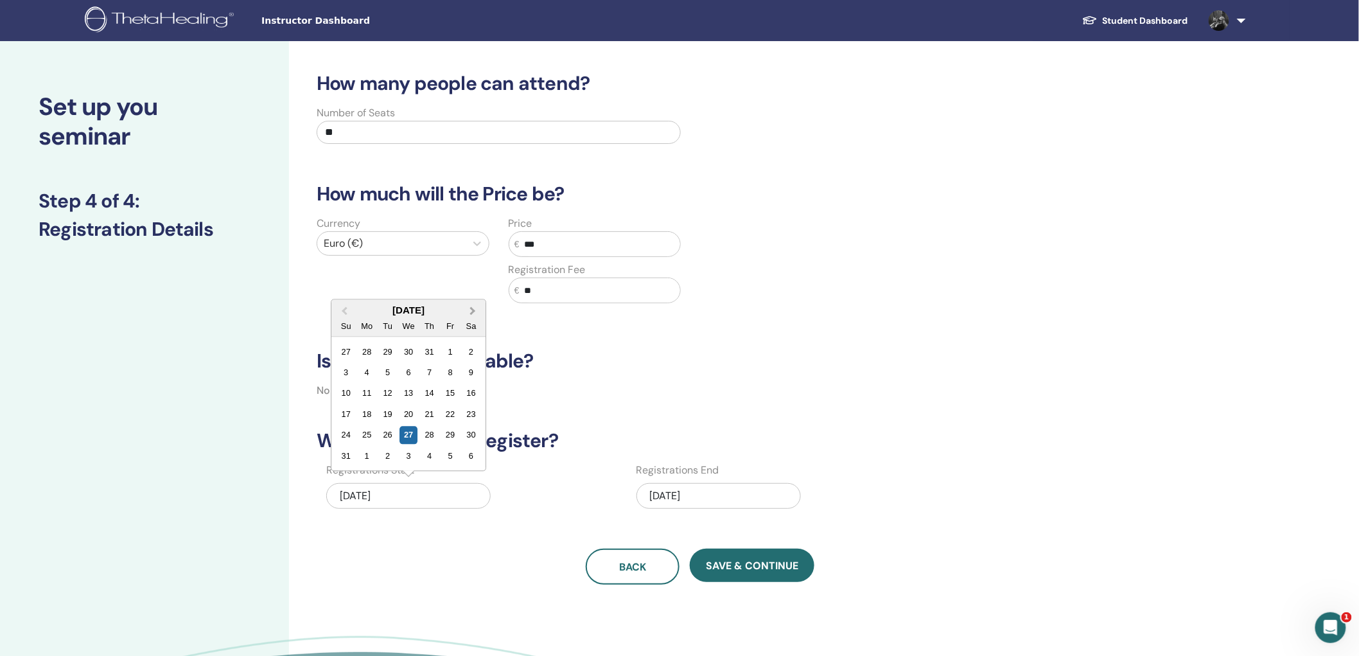
click at [473, 311] on span "Next Month" at bounding box center [473, 310] width 0 height 13
click at [473, 333] on span "Next Month" at bounding box center [473, 331] width 0 height 13
click at [432, 412] on div "16" at bounding box center [429, 414] width 17 height 17
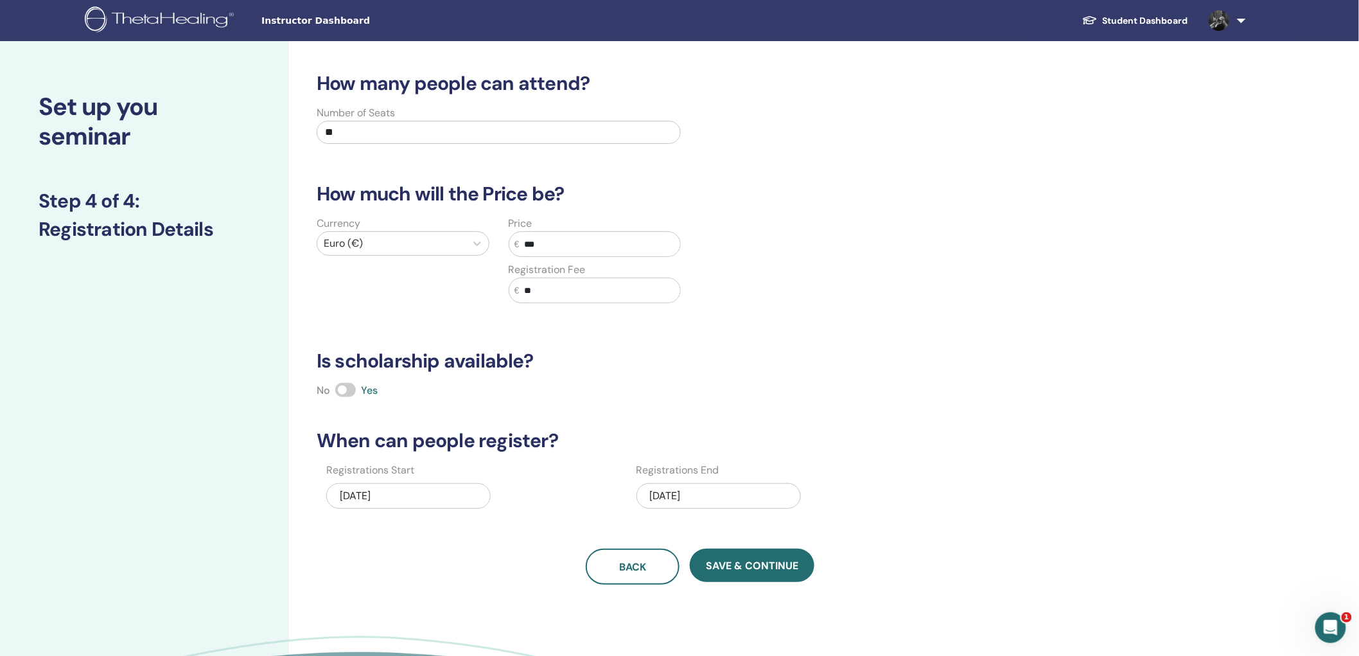
click at [439, 488] on div "10/16/2025" at bounding box center [408, 496] width 164 height 26
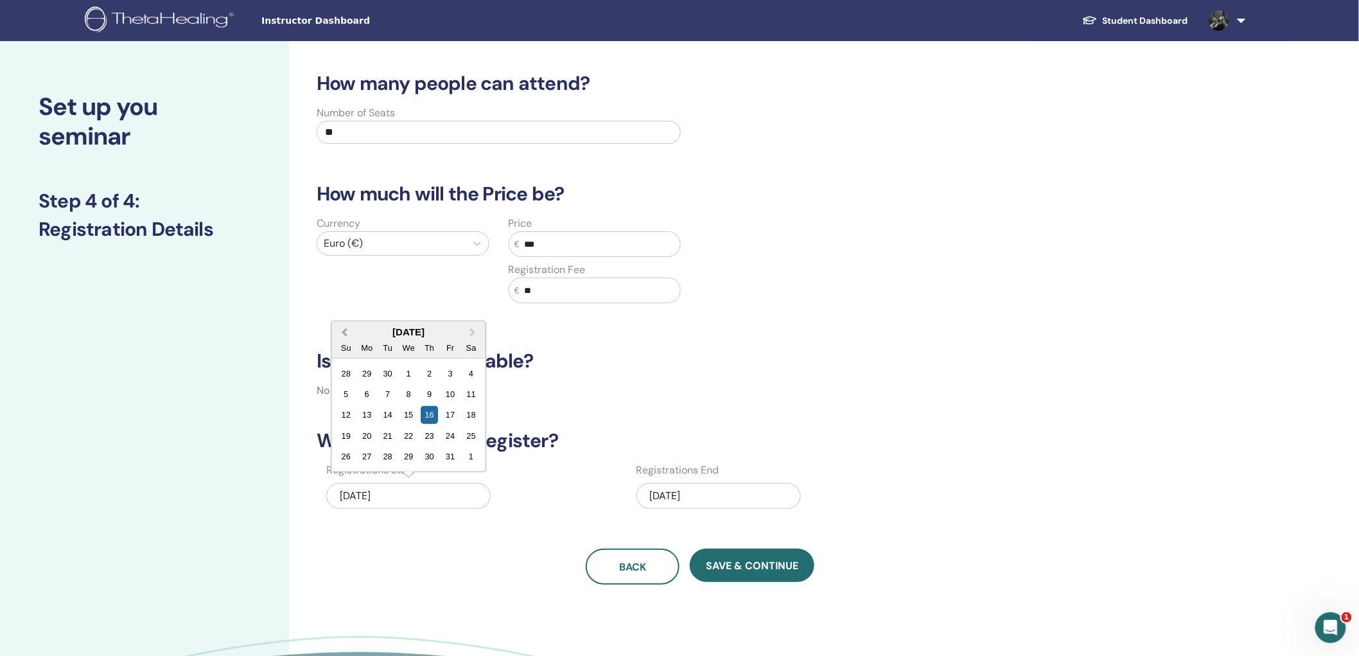
click at [344, 331] on span "Previous Month" at bounding box center [344, 331] width 0 height 13
click at [413, 433] on div "27" at bounding box center [408, 434] width 17 height 17
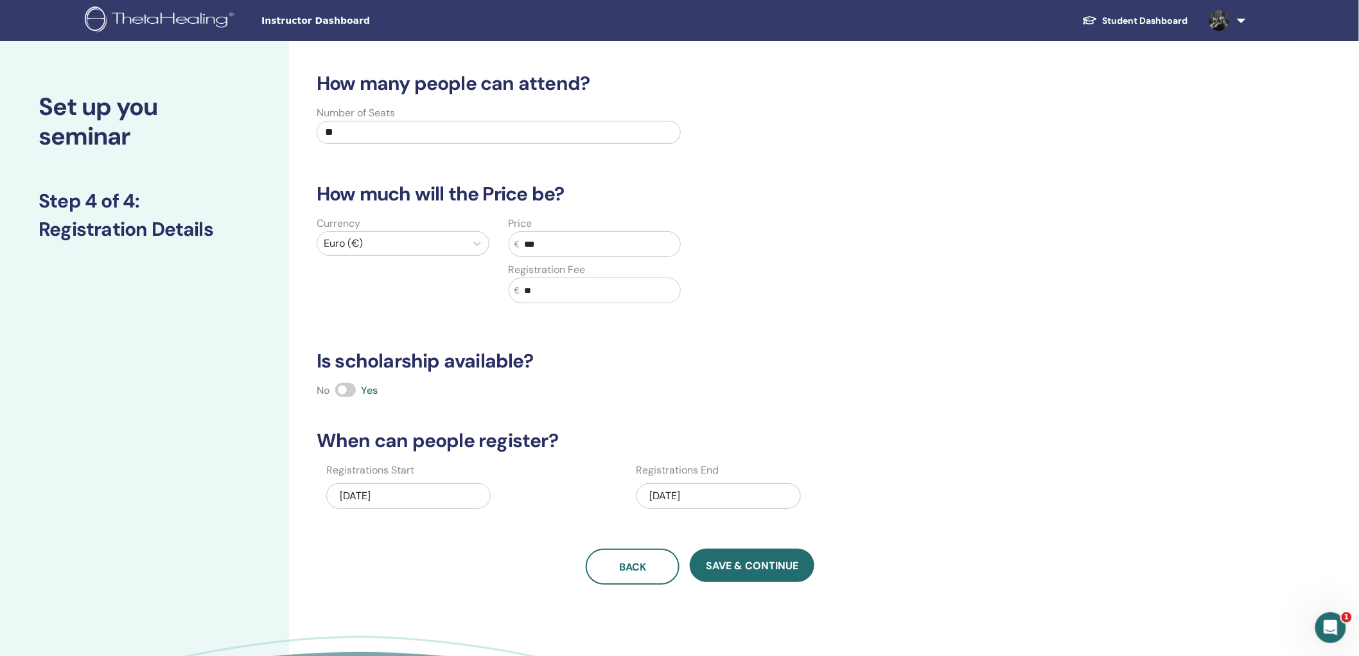
click at [661, 496] on div "10/19/2025" at bounding box center [718, 496] width 164 height 26
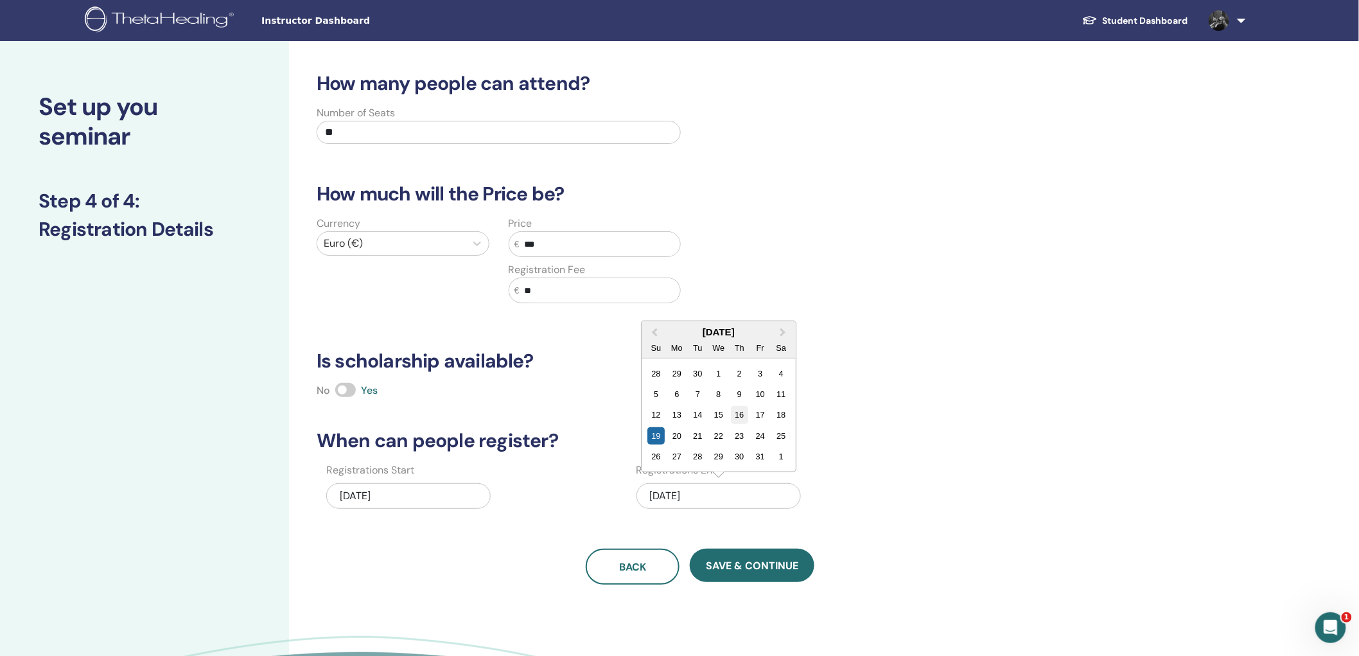
click at [742, 413] on div "16" at bounding box center [739, 414] width 17 height 17
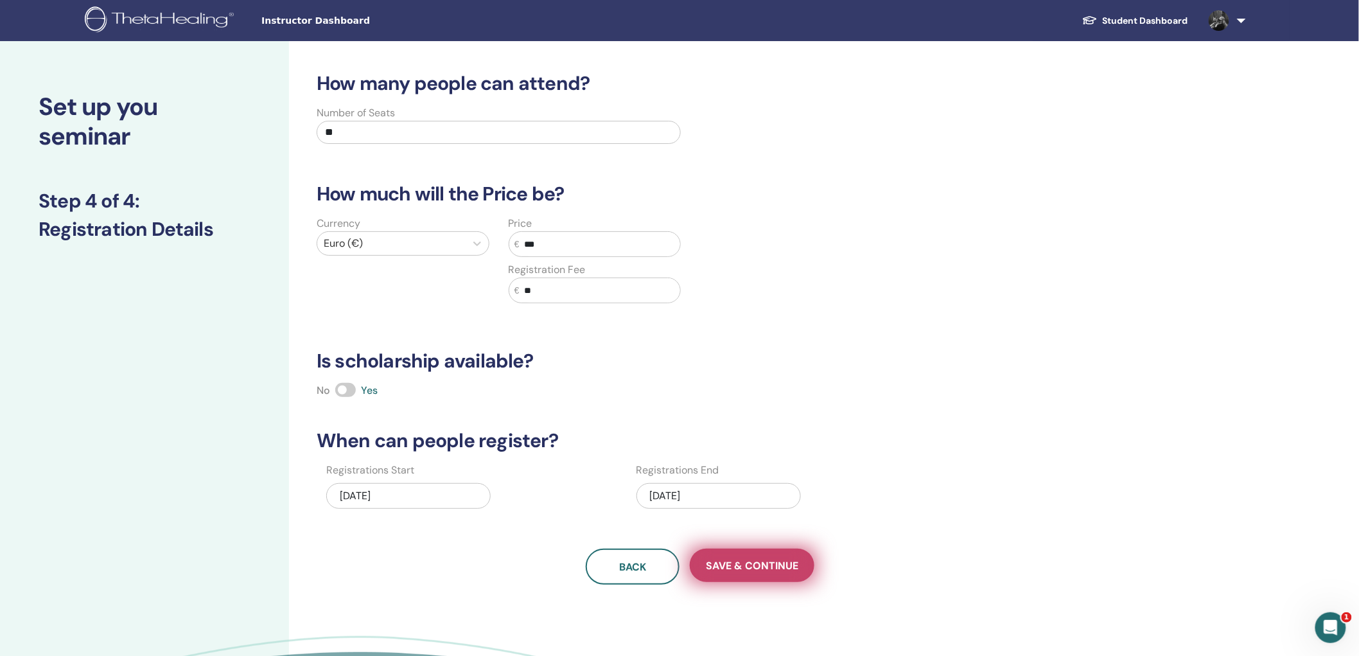
click at [727, 566] on span "Save & Continue" at bounding box center [752, 565] width 92 height 13
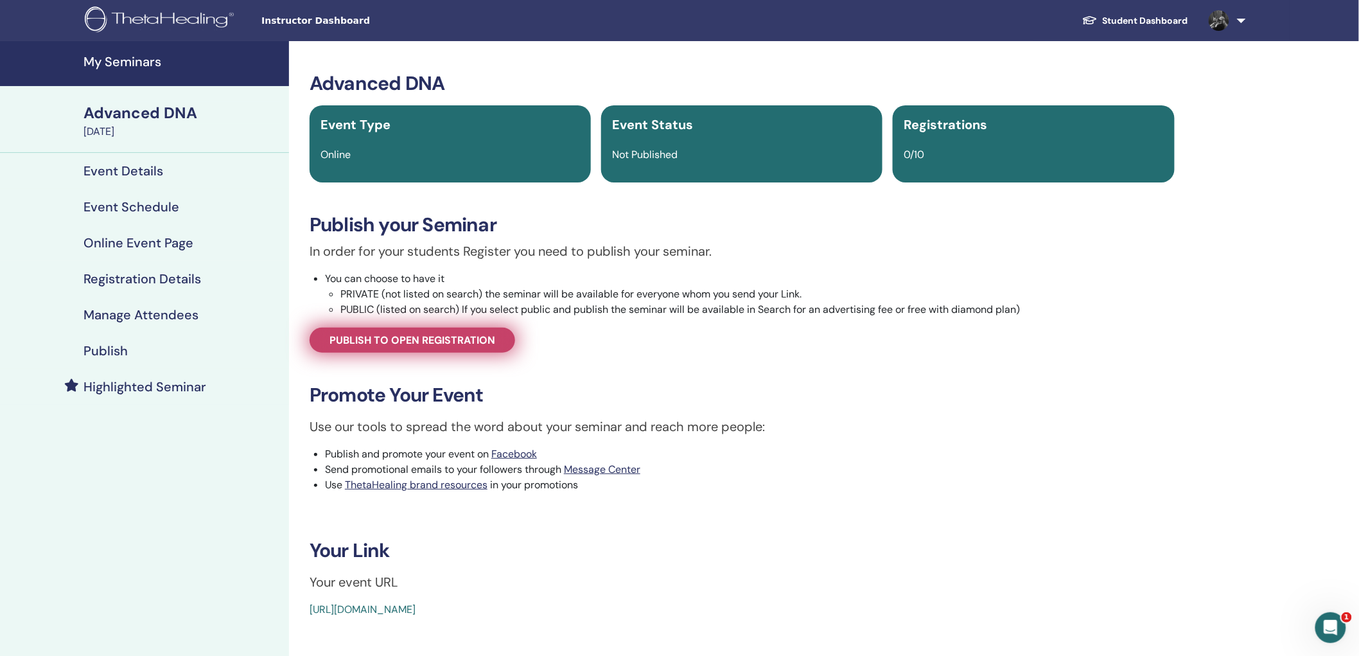
click at [409, 342] on span "Publish to open registration" at bounding box center [412, 339] width 166 height 13
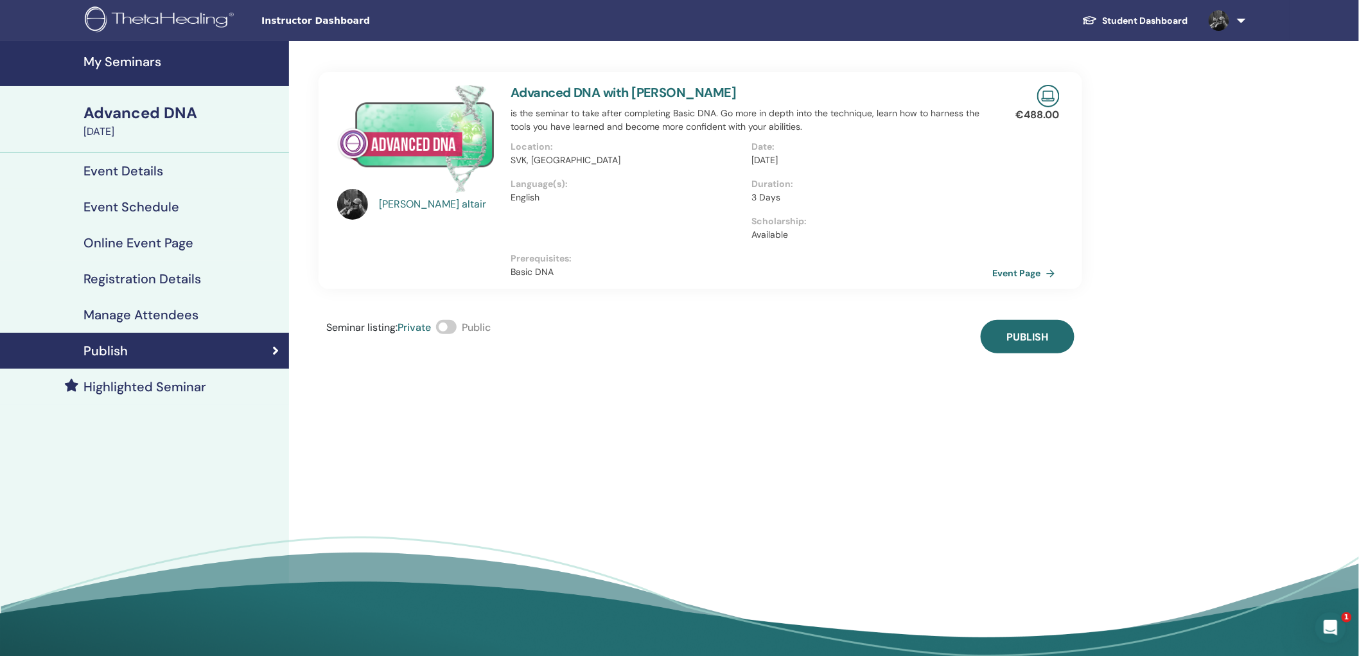
click at [459, 329] on div "Seminar listing : Private Public" at bounding box center [408, 336] width 164 height 33
click at [453, 329] on span at bounding box center [446, 327] width 21 height 14
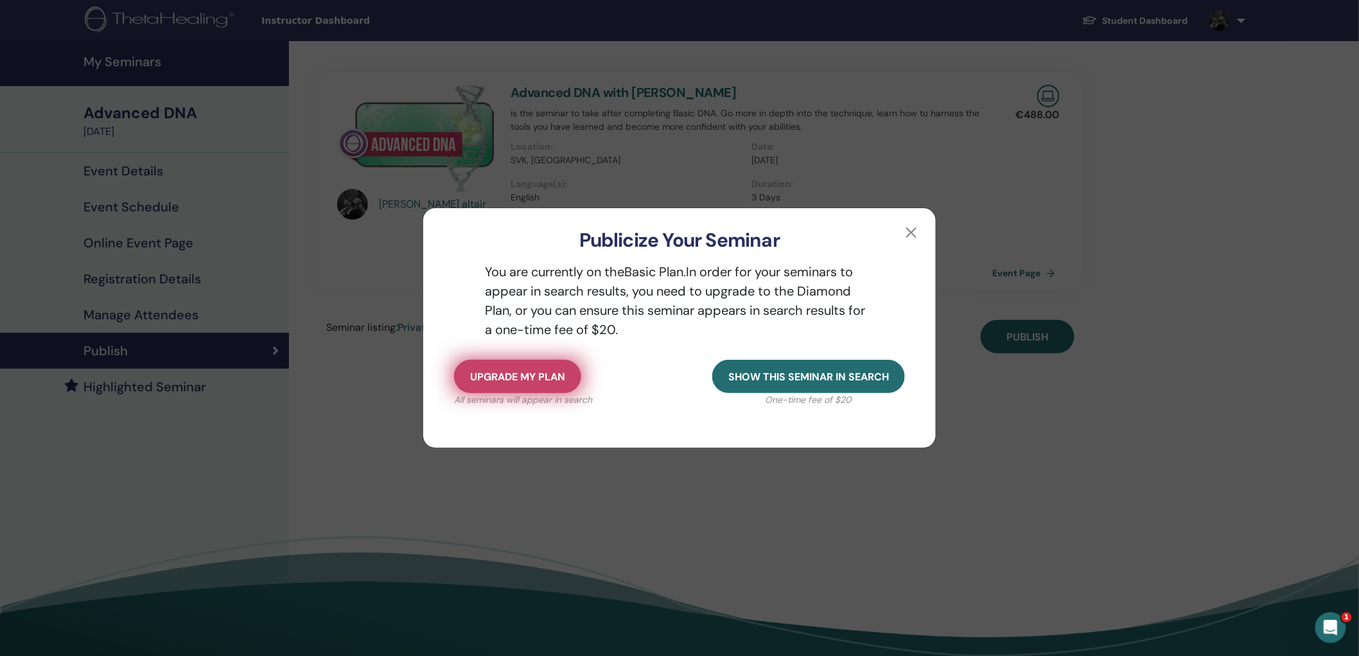
click at [531, 377] on span "Upgrade my plan" at bounding box center [517, 376] width 95 height 13
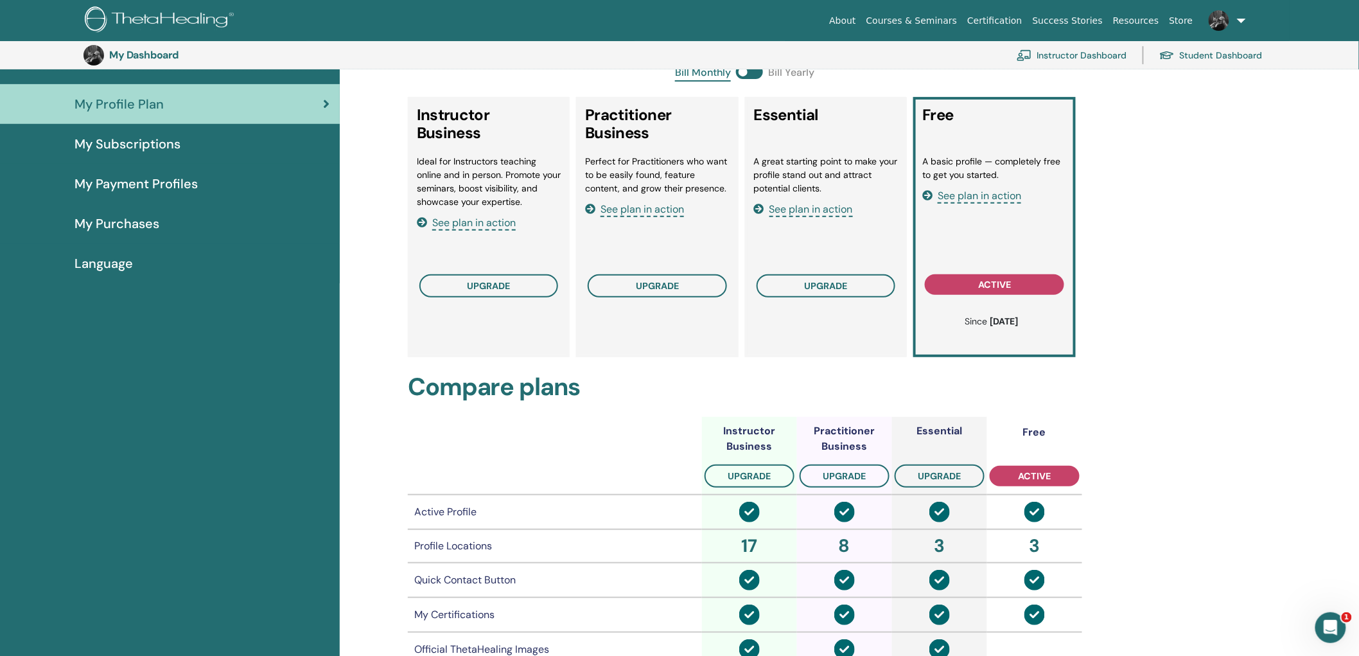
scroll to position [123, 0]
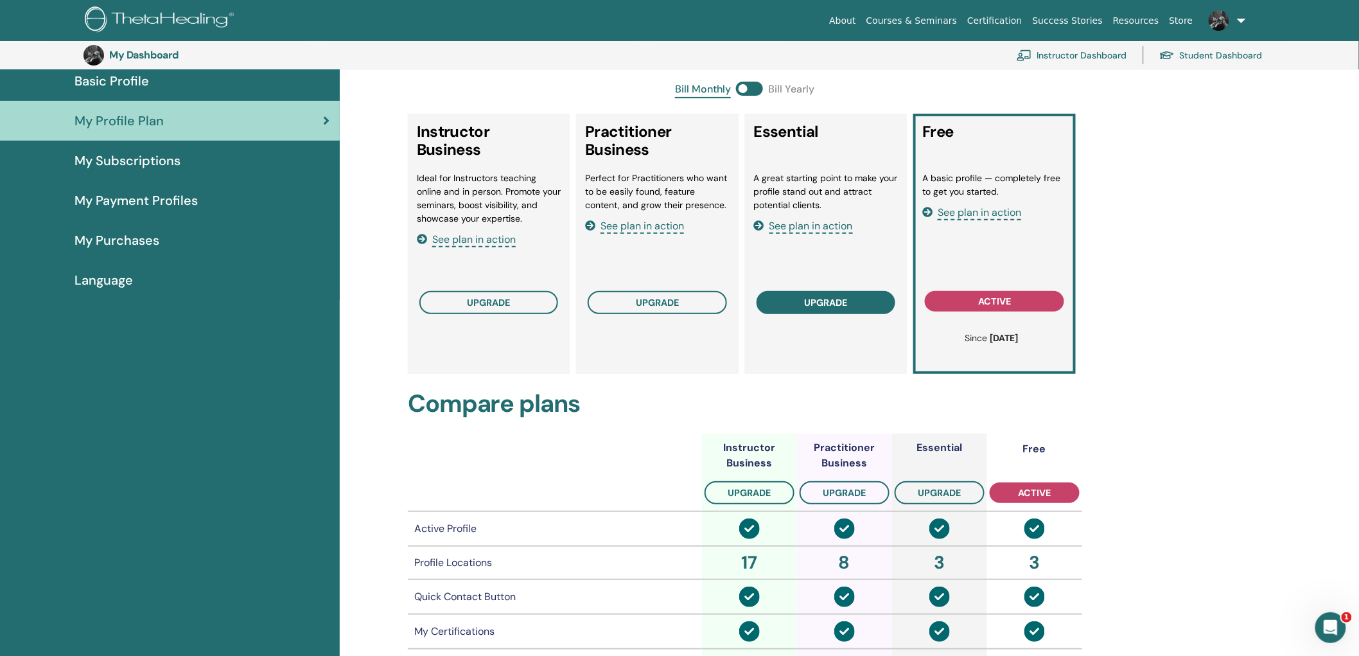
click at [817, 306] on button "upgrade" at bounding box center [825, 302] width 139 height 23
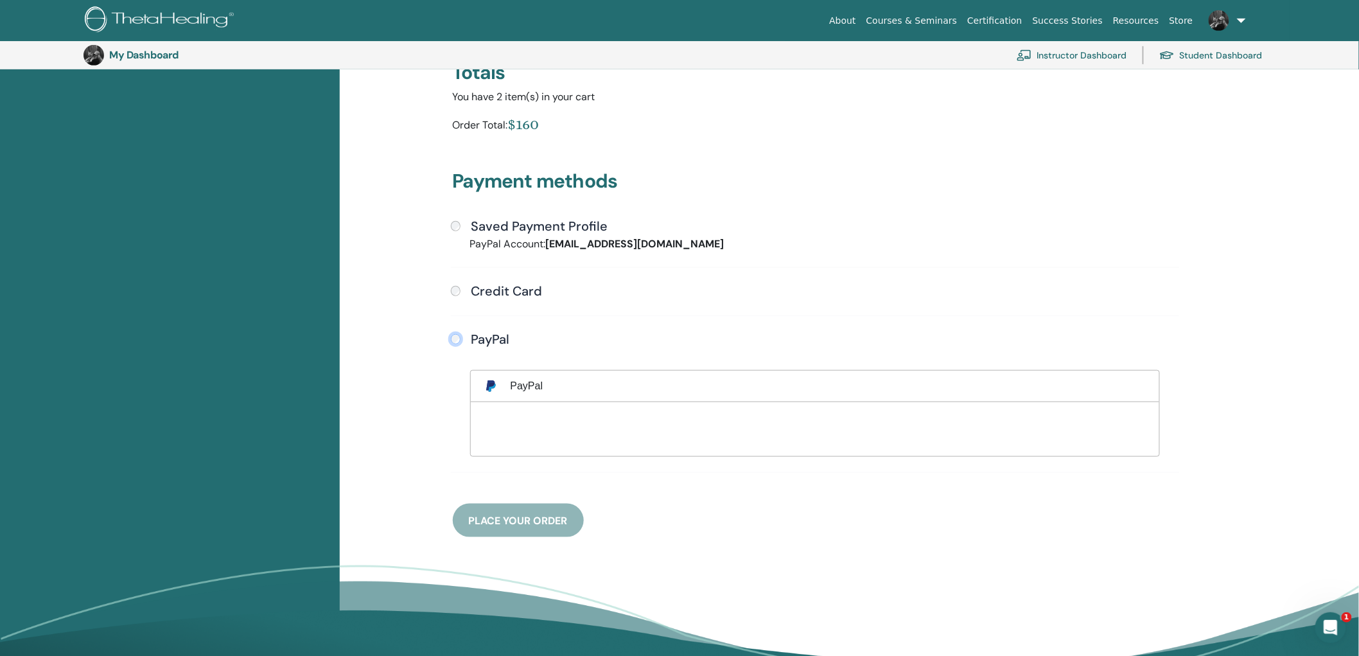
scroll to position [313, 0]
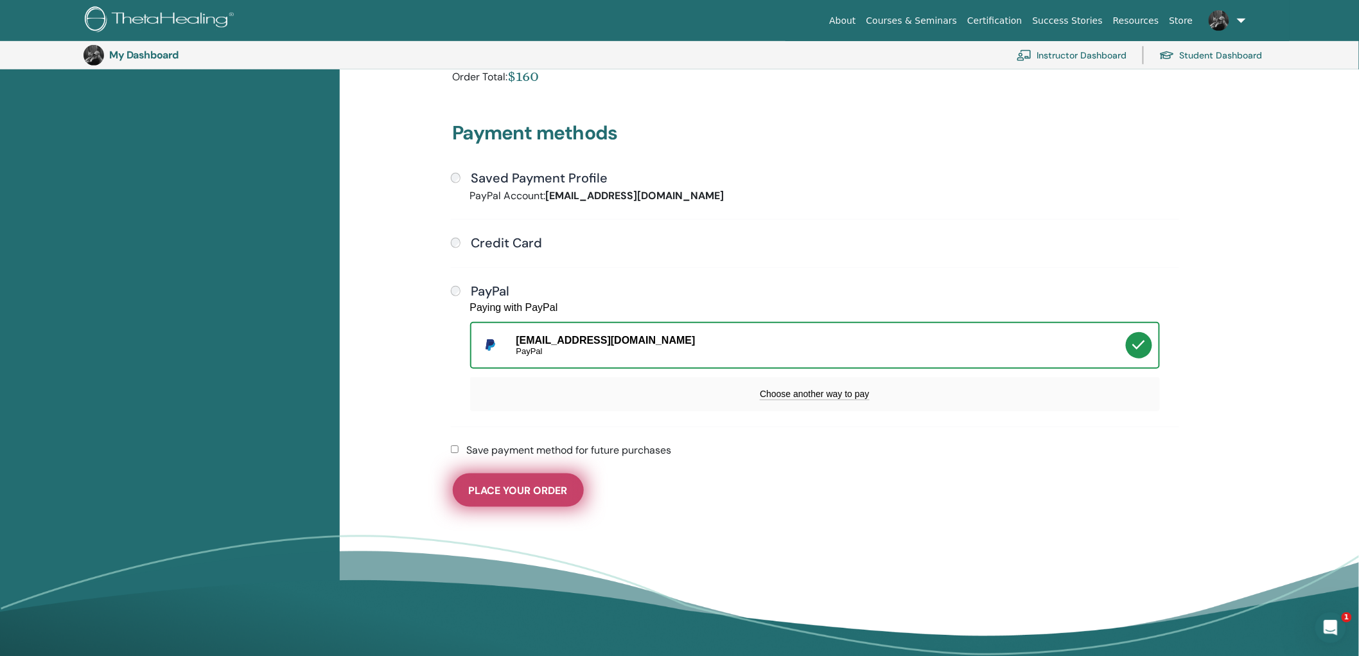
click at [504, 483] on span "Place Your Order" at bounding box center [518, 489] width 99 height 13
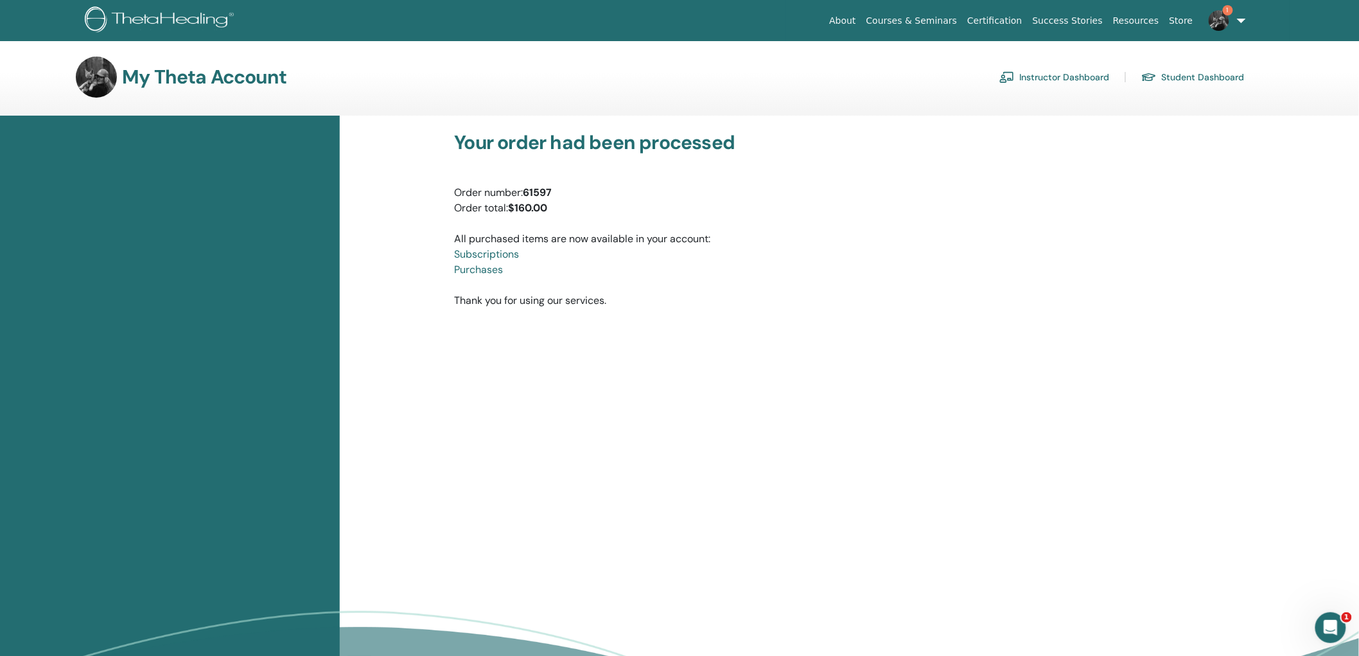
click at [1048, 80] on link "Instructor Dashboard" at bounding box center [1054, 77] width 110 height 21
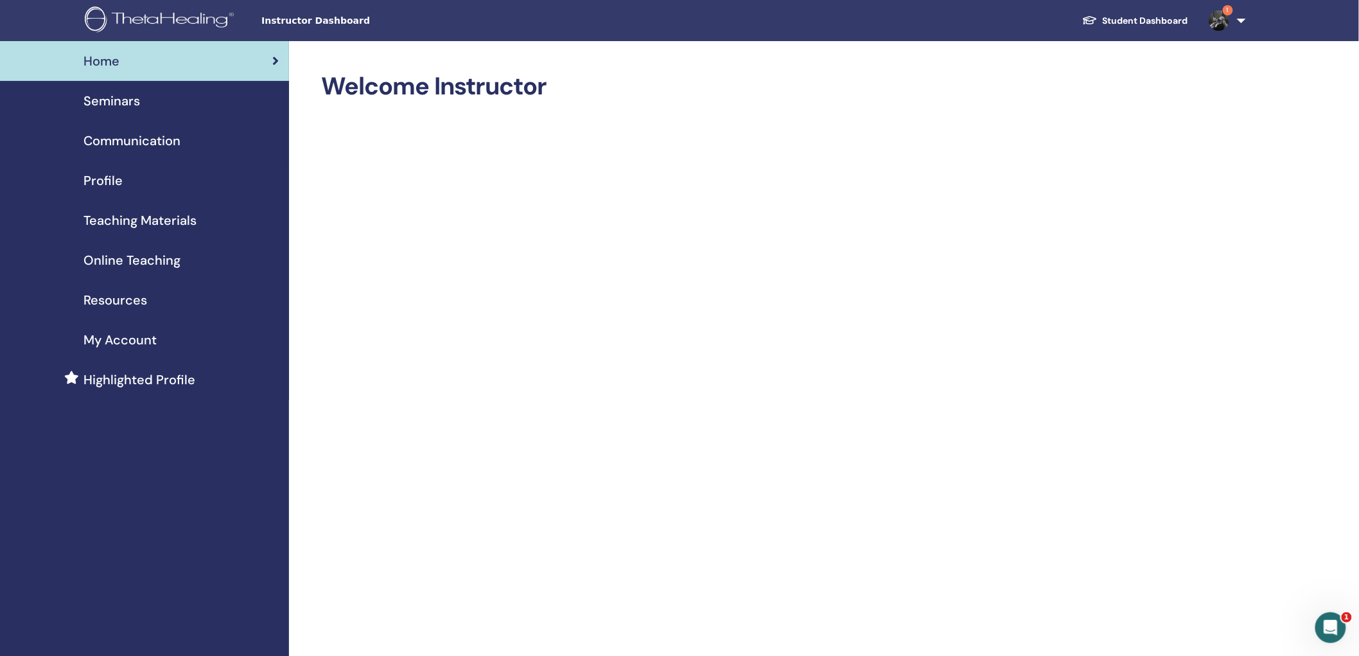
click at [135, 258] on span "Online Teaching" at bounding box center [131, 259] width 97 height 19
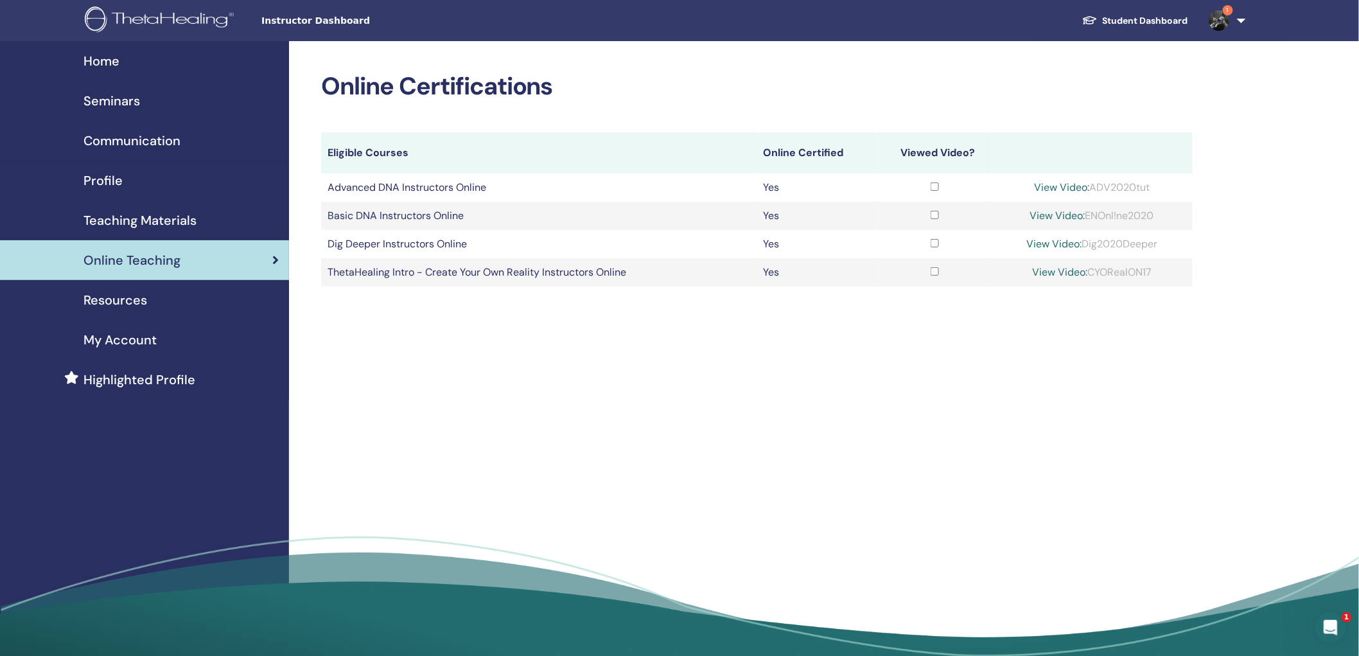
click at [1074, 244] on div "View Video: Dig2020Deeper" at bounding box center [1092, 243] width 188 height 15
click at [1112, 236] on div "View Video: Dig2020Deeper" at bounding box center [1092, 243] width 188 height 15
click at [1112, 241] on div "View Video: Dig2020Deeper" at bounding box center [1092, 243] width 188 height 15
click at [1054, 241] on link "View Video:" at bounding box center [1053, 243] width 55 height 13
drag, startPoint x: 1160, startPoint y: 242, endPoint x: 1083, endPoint y: 245, distance: 77.1
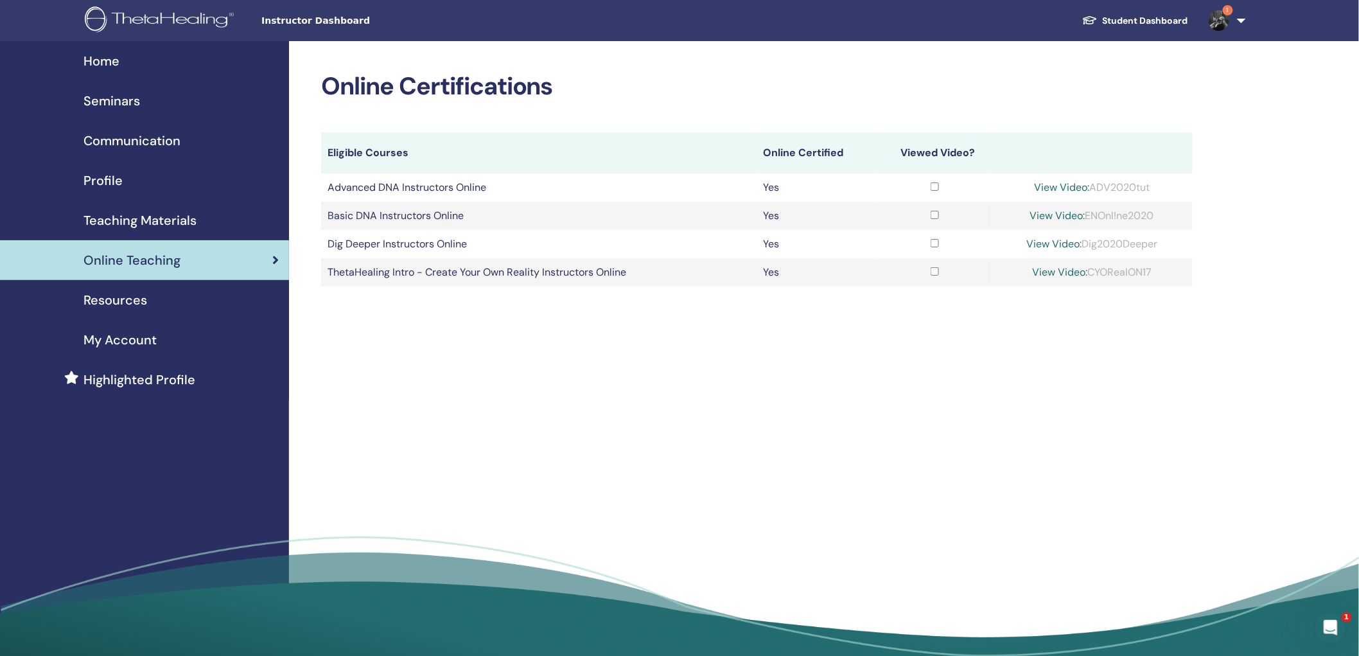
click at [1083, 245] on div "View Video: Dig2020Deeper" at bounding box center [1092, 243] width 188 height 15
copy div "Dig2020Deeper"
click at [1034, 241] on link "View Video:" at bounding box center [1053, 243] width 55 height 13
click at [125, 101] on span "Seminars" at bounding box center [111, 100] width 57 height 19
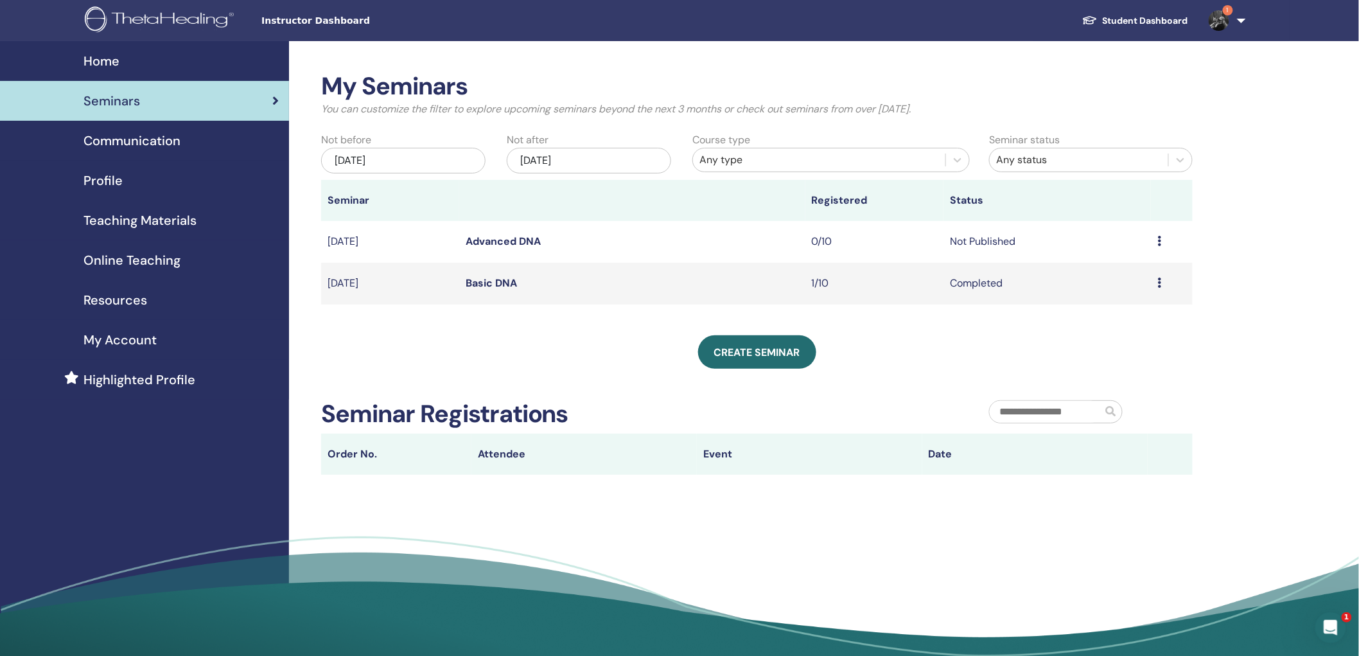
click at [1161, 245] on div "Preview Edit Attendees Cancel" at bounding box center [1171, 241] width 29 height 15
click at [976, 233] on td "Not Published" at bounding box center [1046, 242] width 207 height 42
click at [953, 241] on td "Not Published" at bounding box center [1046, 242] width 207 height 42
click at [1156, 239] on td "Preview Edit Attendees Cancel" at bounding box center [1172, 242] width 42 height 42
click at [1160, 241] on icon at bounding box center [1159, 241] width 4 height 10
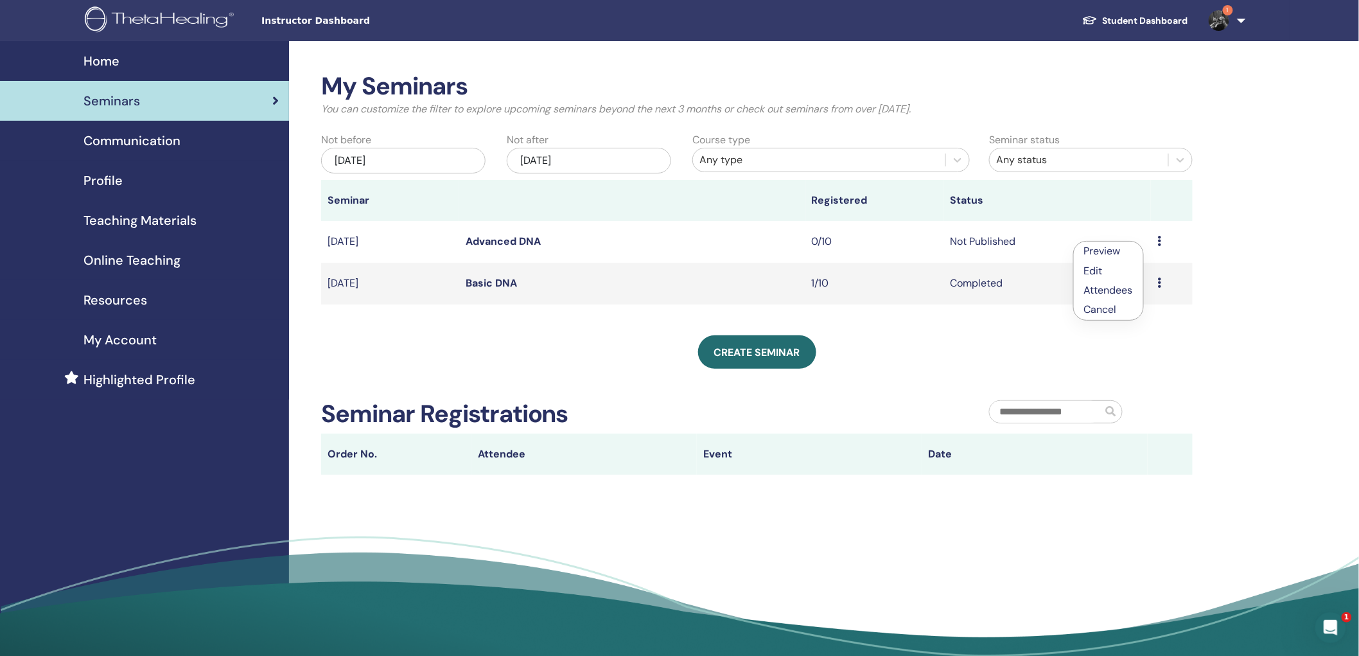
click at [1098, 266] on link "Edit" at bounding box center [1093, 270] width 19 height 13
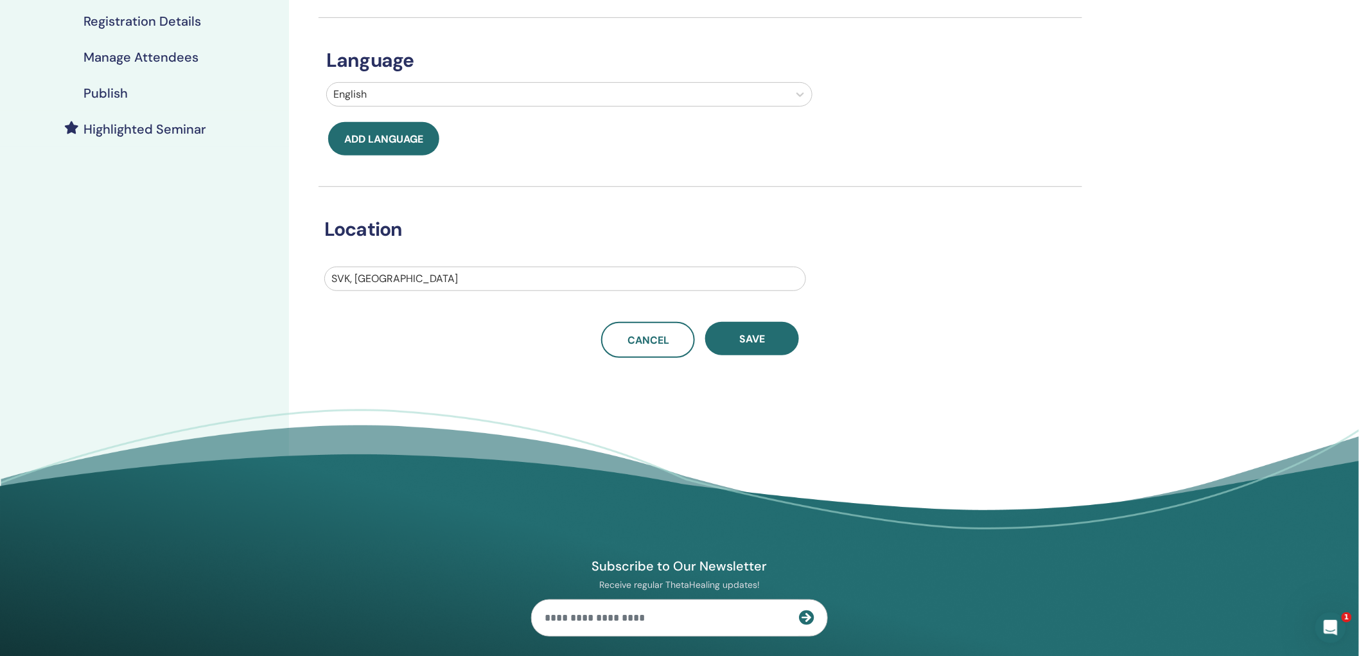
scroll to position [356, 0]
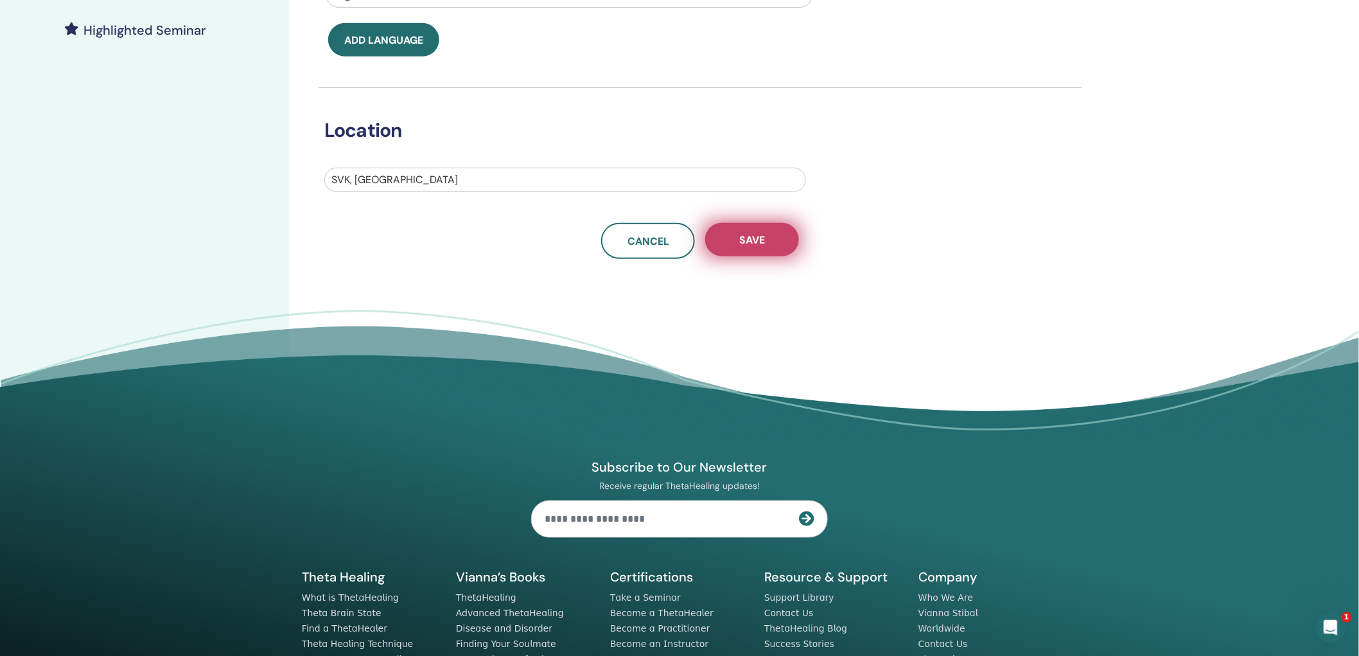
click at [759, 244] on span "Save" at bounding box center [752, 239] width 26 height 13
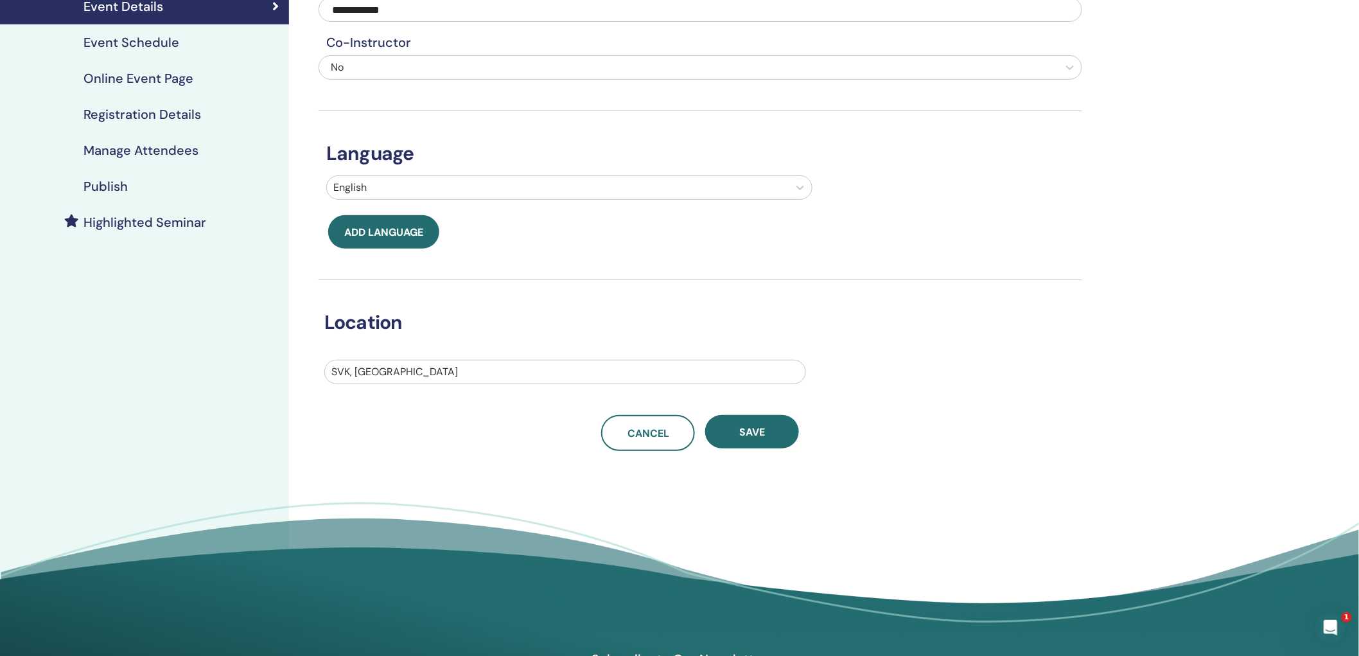
scroll to position [164, 0]
click at [772, 418] on button "Save" at bounding box center [752, 431] width 94 height 33
click at [752, 443] on button "Save" at bounding box center [752, 431] width 94 height 33
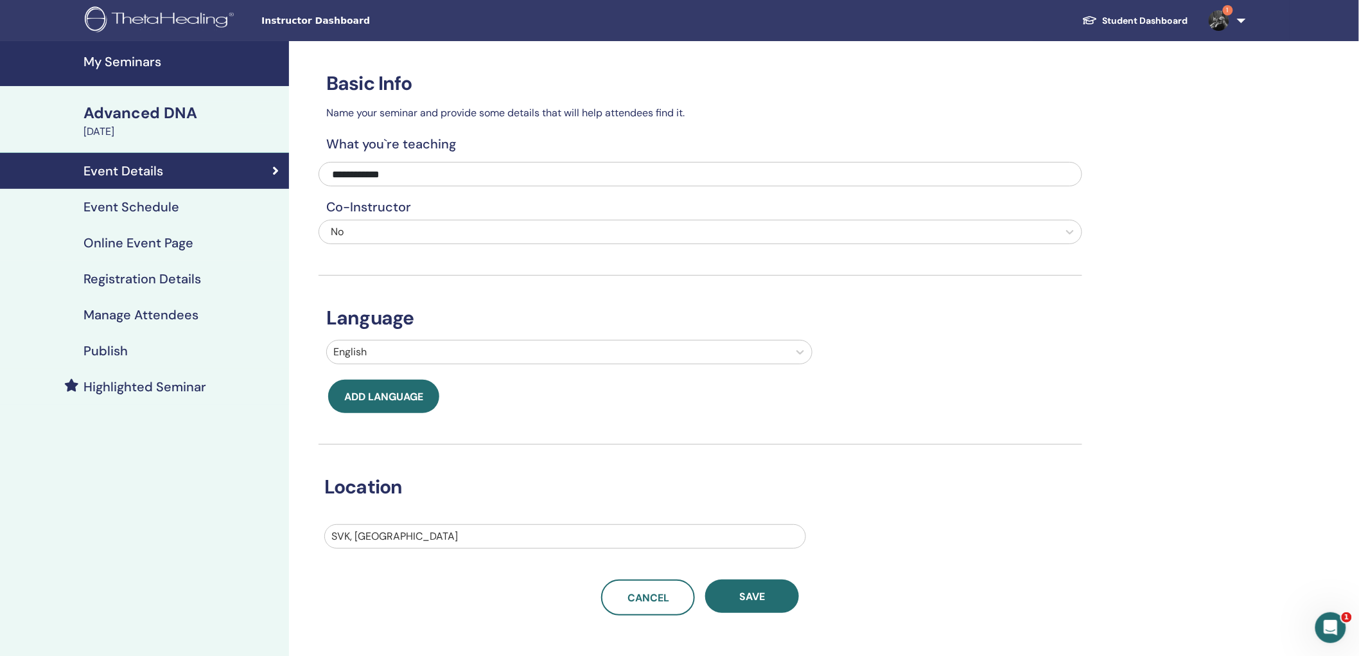
click at [143, 203] on h4 "Event Schedule" at bounding box center [131, 206] width 96 height 15
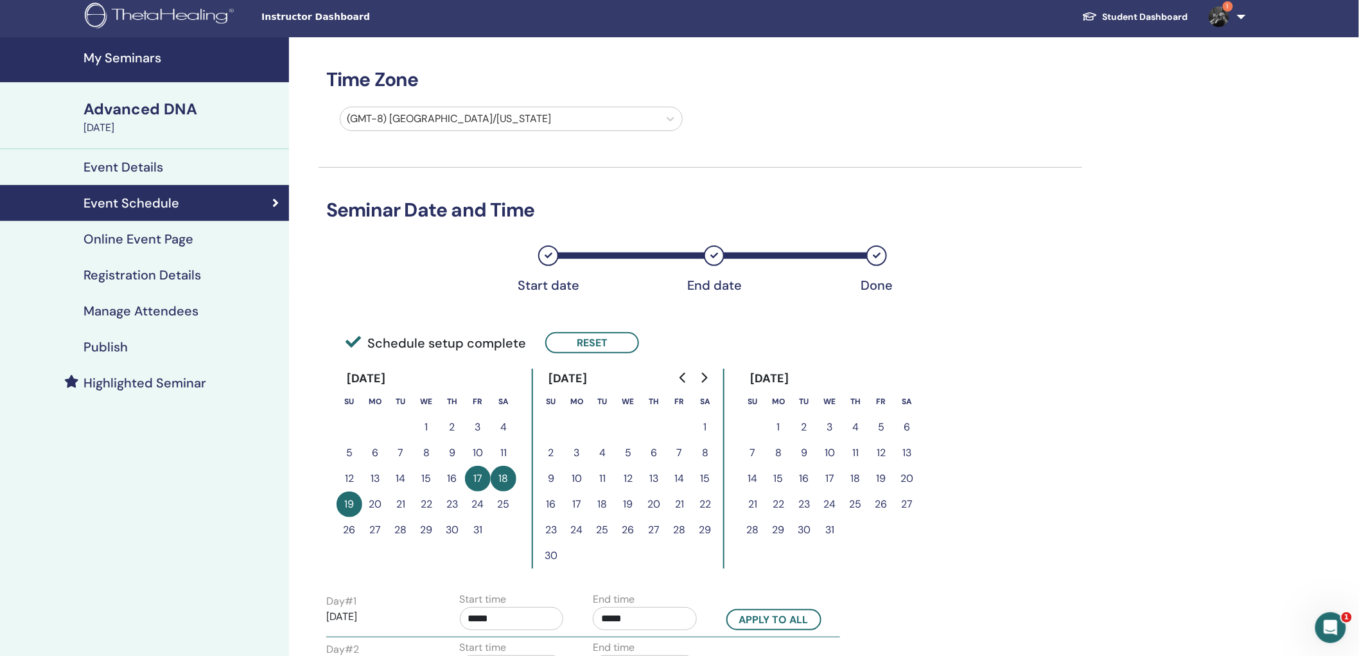
scroll to position [214, 0]
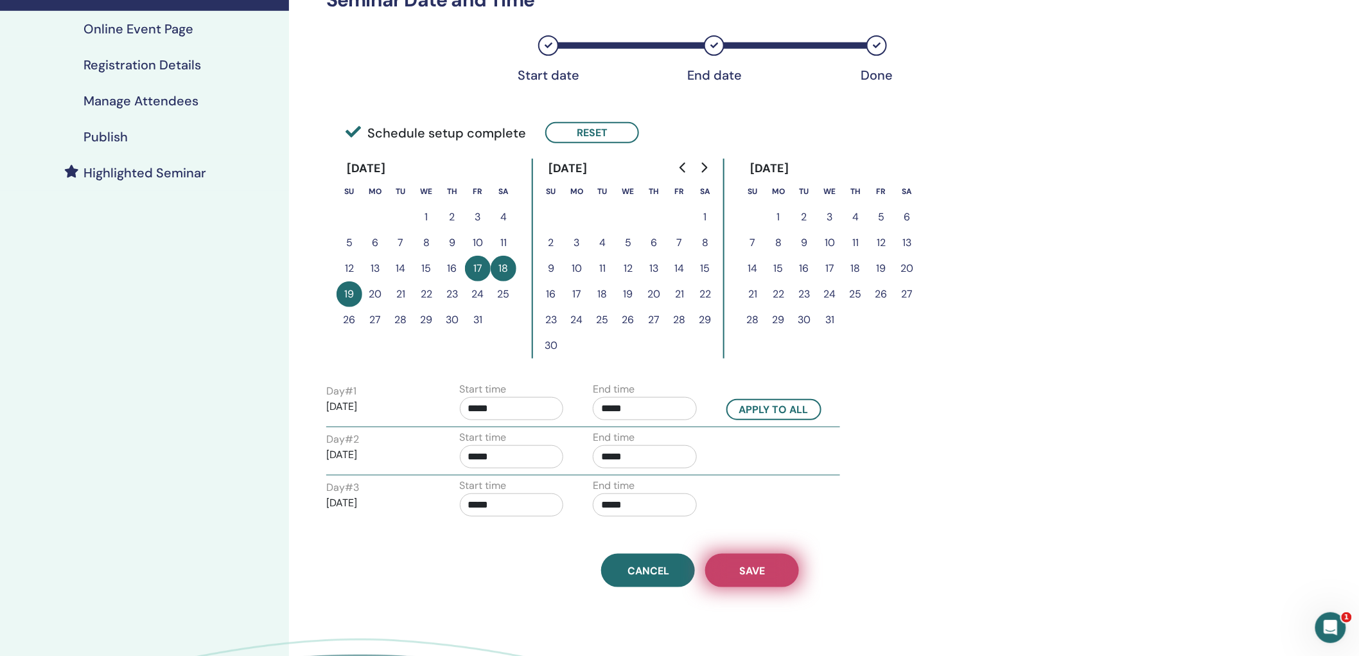
click at [746, 564] on span "Save" at bounding box center [752, 570] width 26 height 13
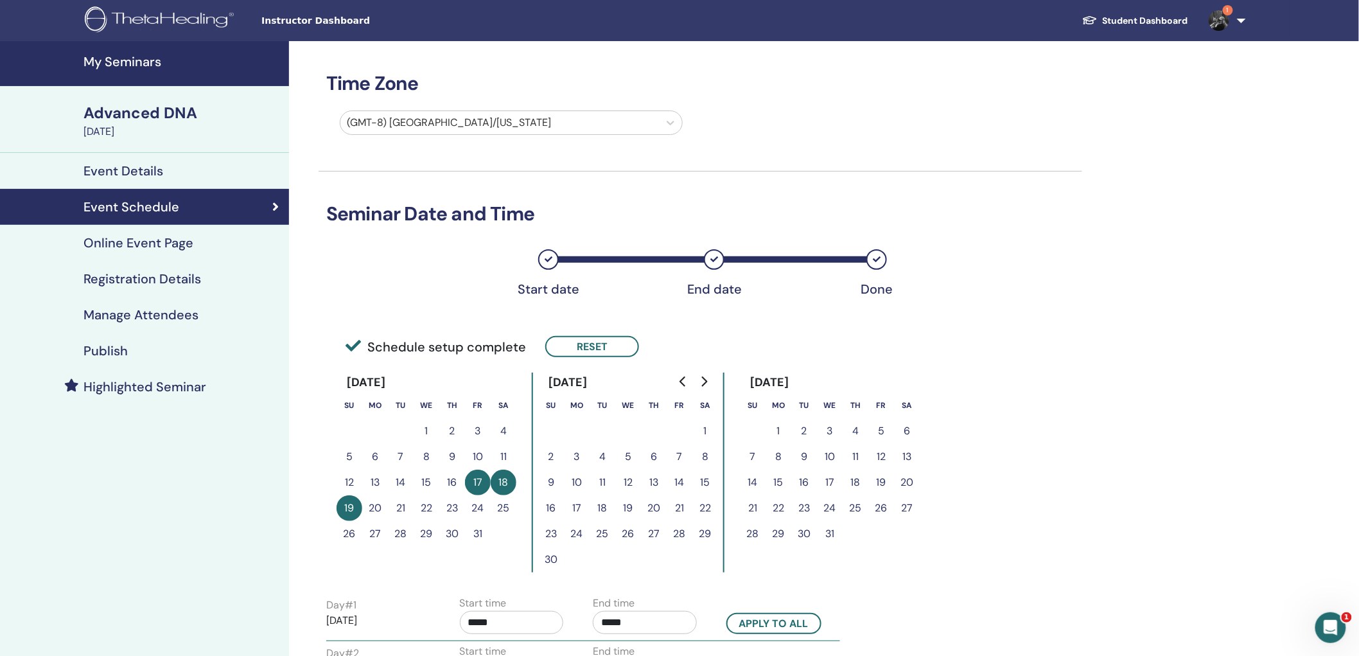
click at [144, 240] on h4 "Online Event Page" at bounding box center [138, 242] width 110 height 15
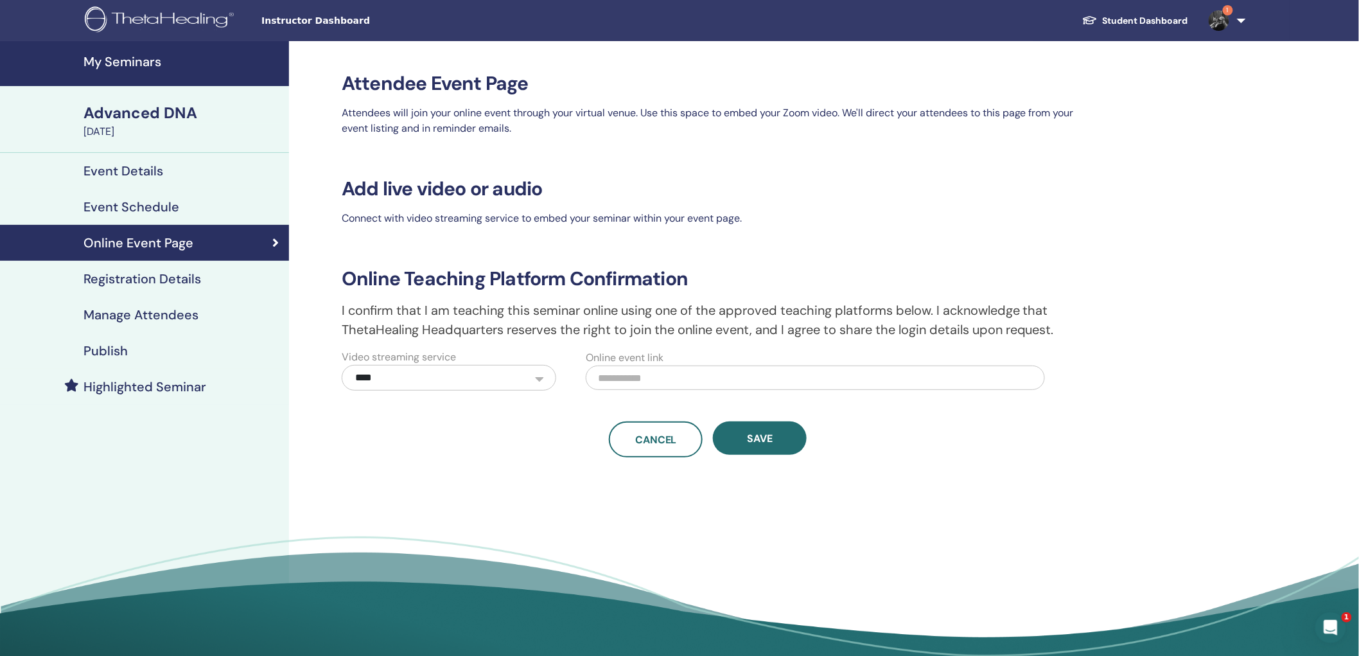
click at [123, 168] on h4 "Event Details" at bounding box center [123, 170] width 80 height 15
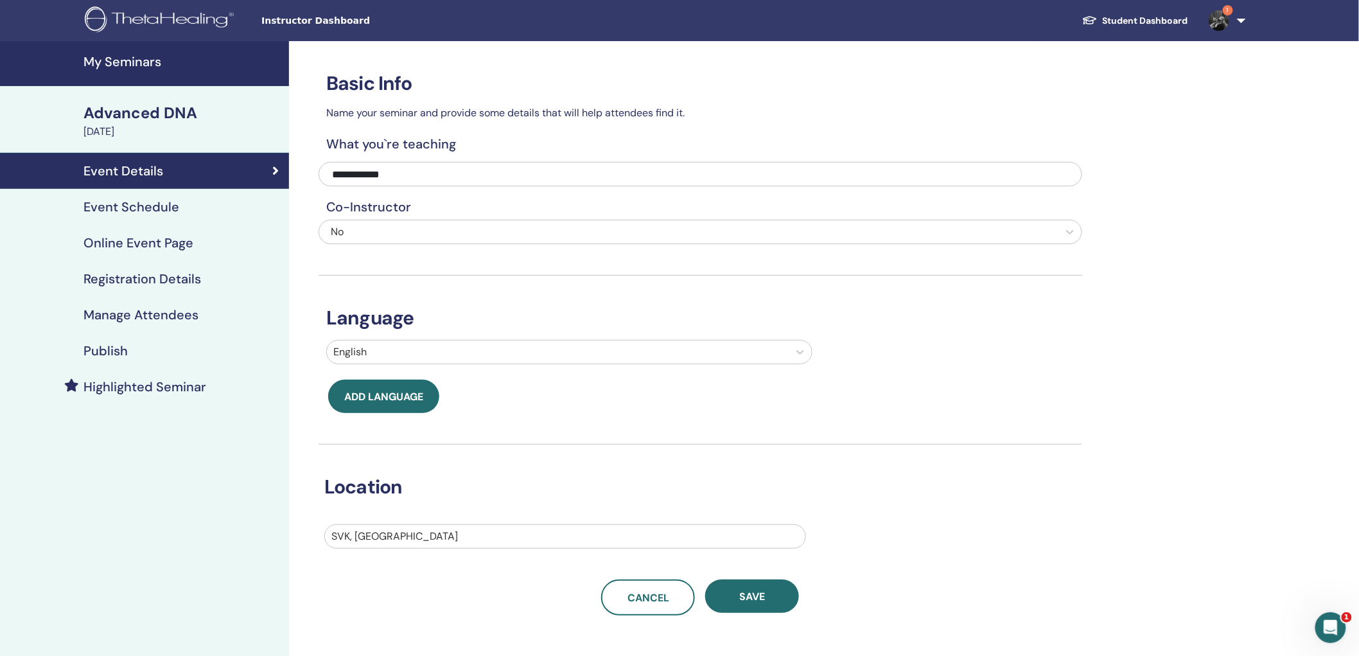
click at [132, 279] on h4 "Registration Details" at bounding box center [141, 278] width 117 height 15
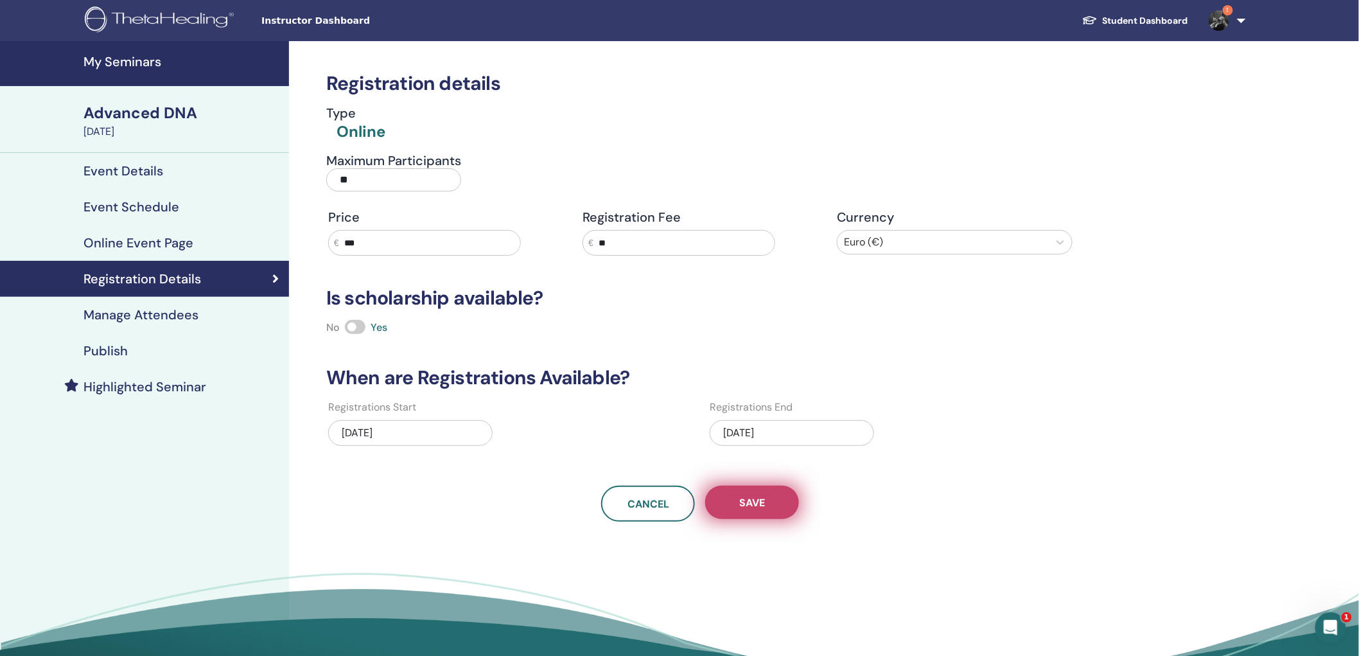
click at [754, 500] on span "Save" at bounding box center [752, 502] width 26 height 13
click at [127, 352] on div "Publish" at bounding box center [144, 350] width 268 height 15
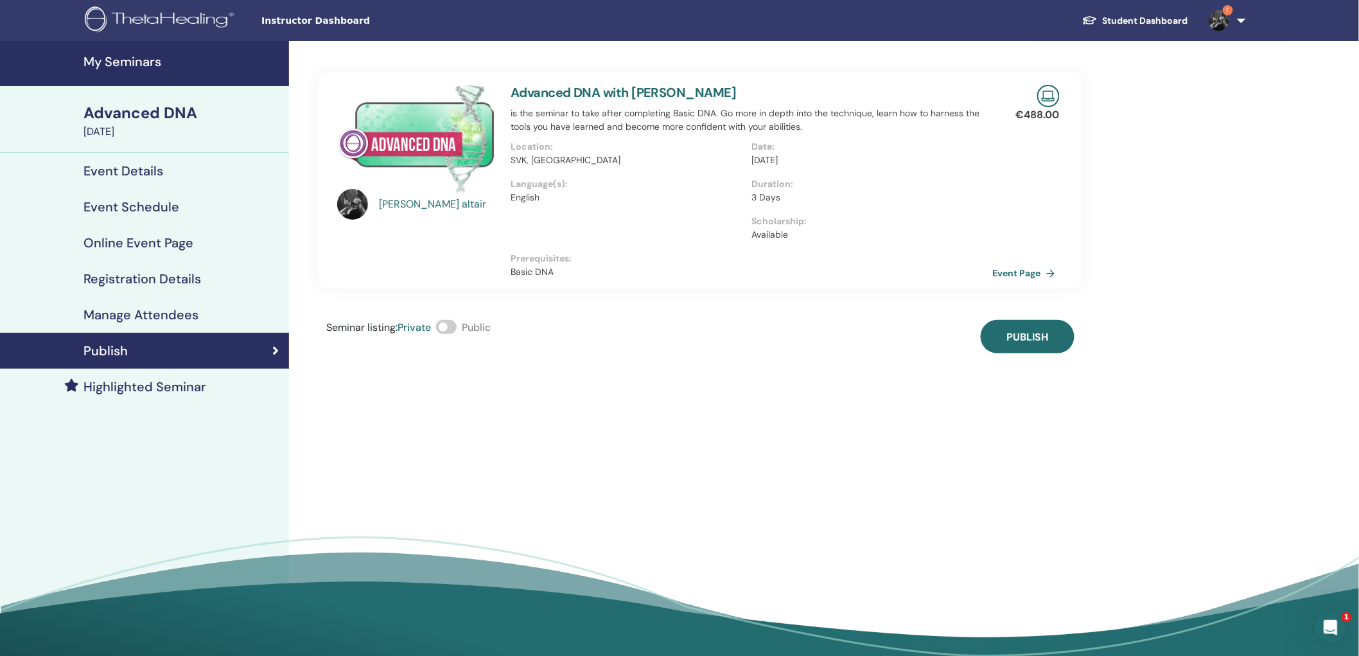
click at [457, 326] on span at bounding box center [446, 327] width 21 height 14
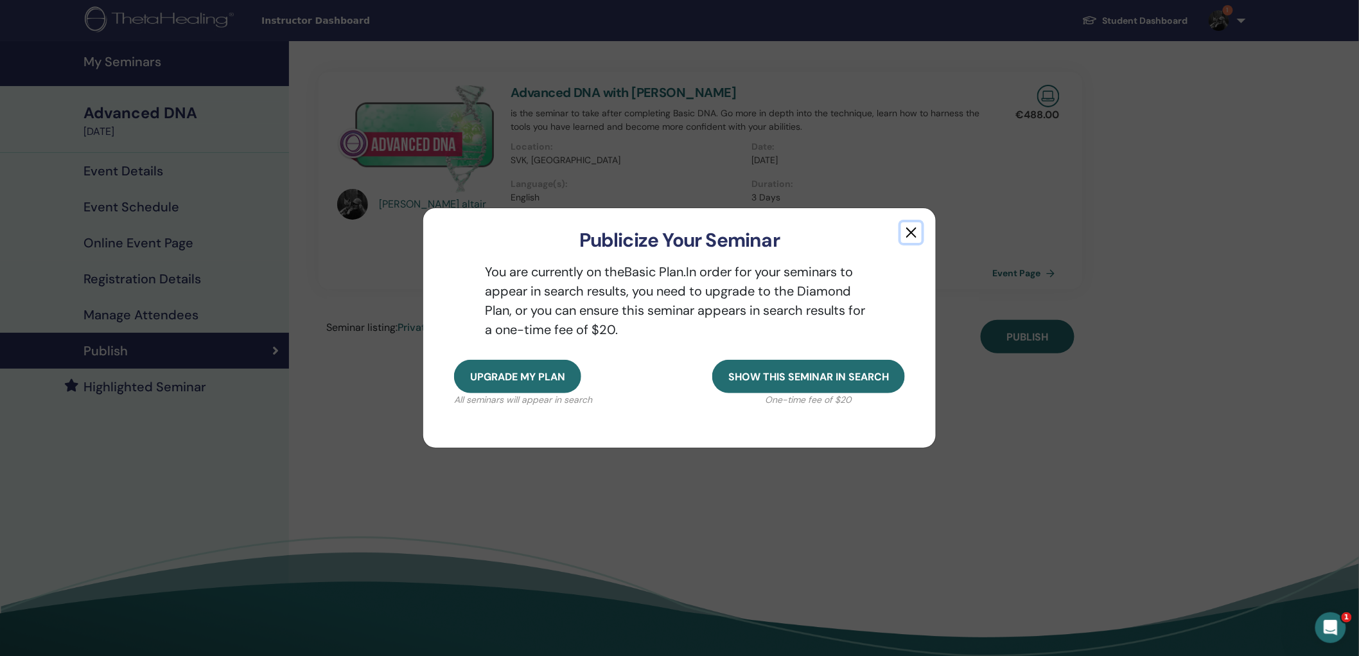
click at [909, 231] on button "button" at bounding box center [911, 232] width 21 height 21
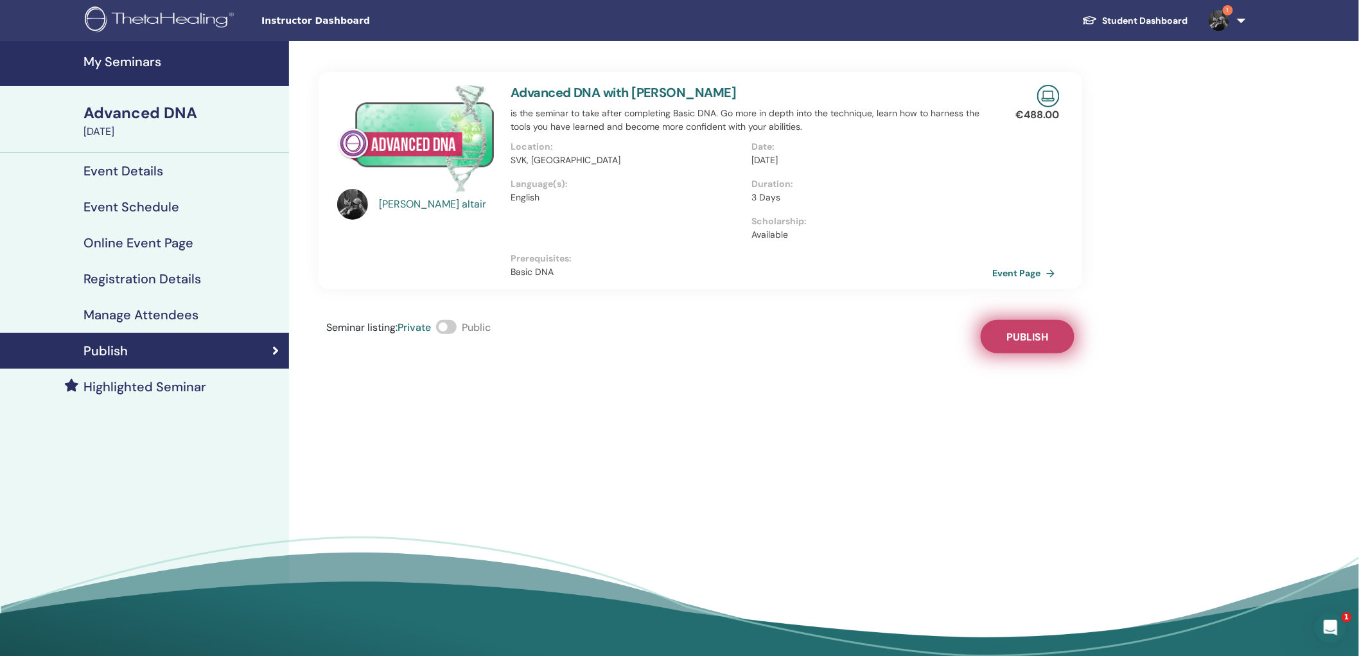
click at [1029, 333] on span "Publish" at bounding box center [1027, 336] width 42 height 13
click at [456, 328] on span at bounding box center [446, 327] width 21 height 14
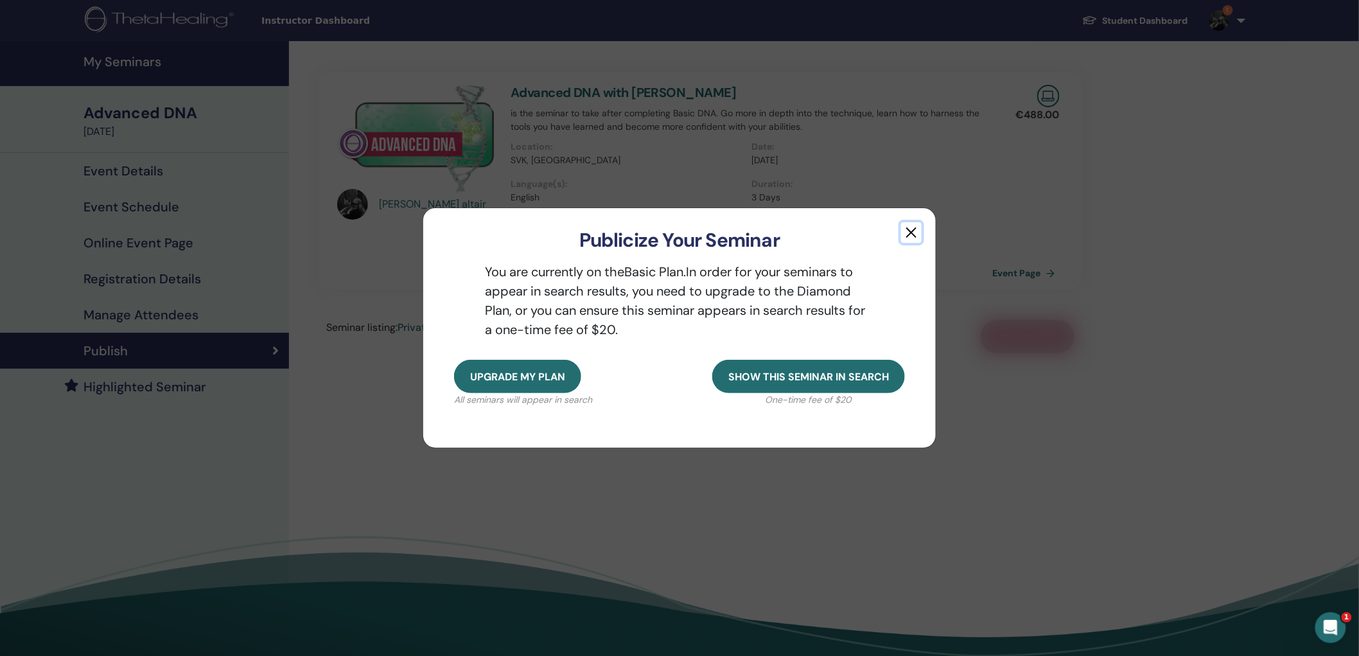
click at [910, 234] on button "button" at bounding box center [911, 232] width 21 height 21
